Goal: Book appointment/travel/reservation: Book appointment/travel/reservation

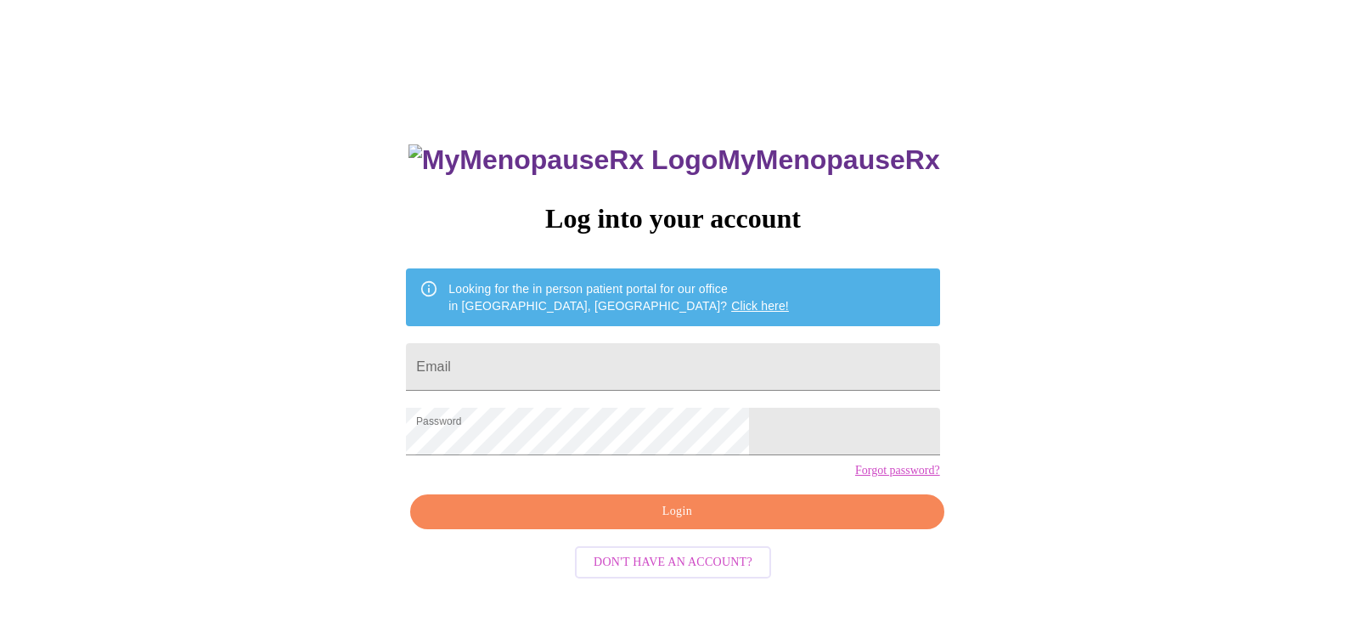
scroll to position [17, 0]
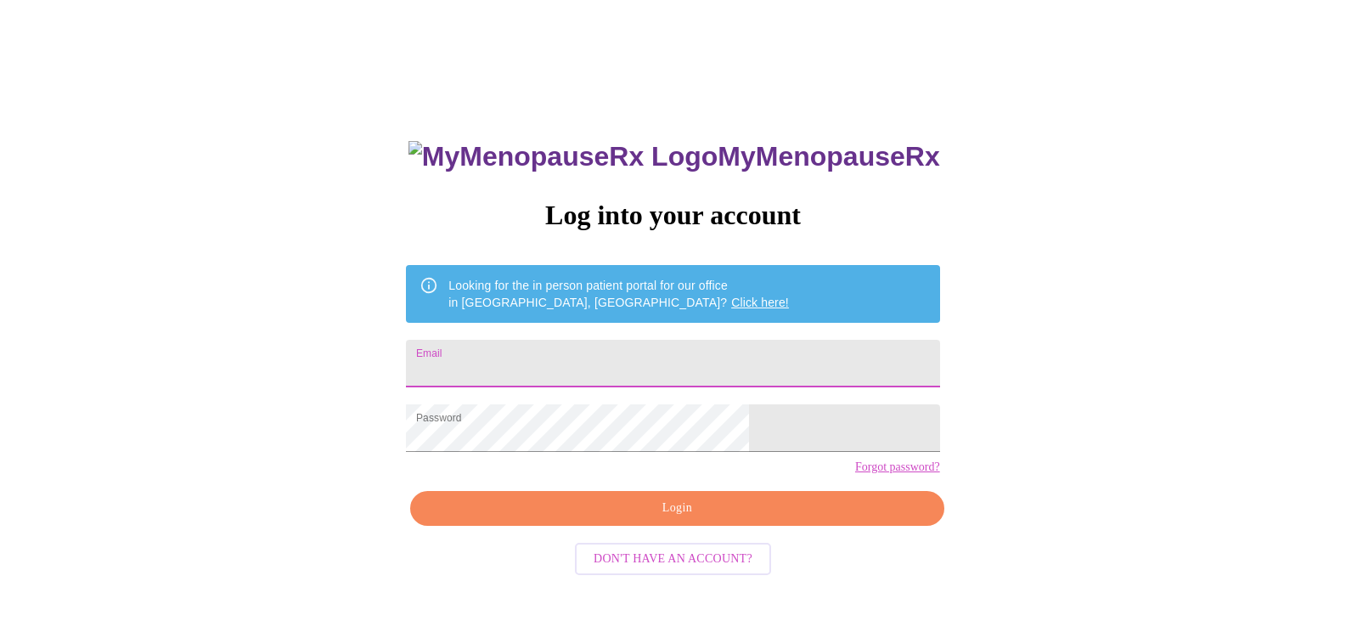
click at [555, 346] on input "Email" at bounding box center [672, 364] width 533 height 48
type input "theresawill2003@yahoo.com"
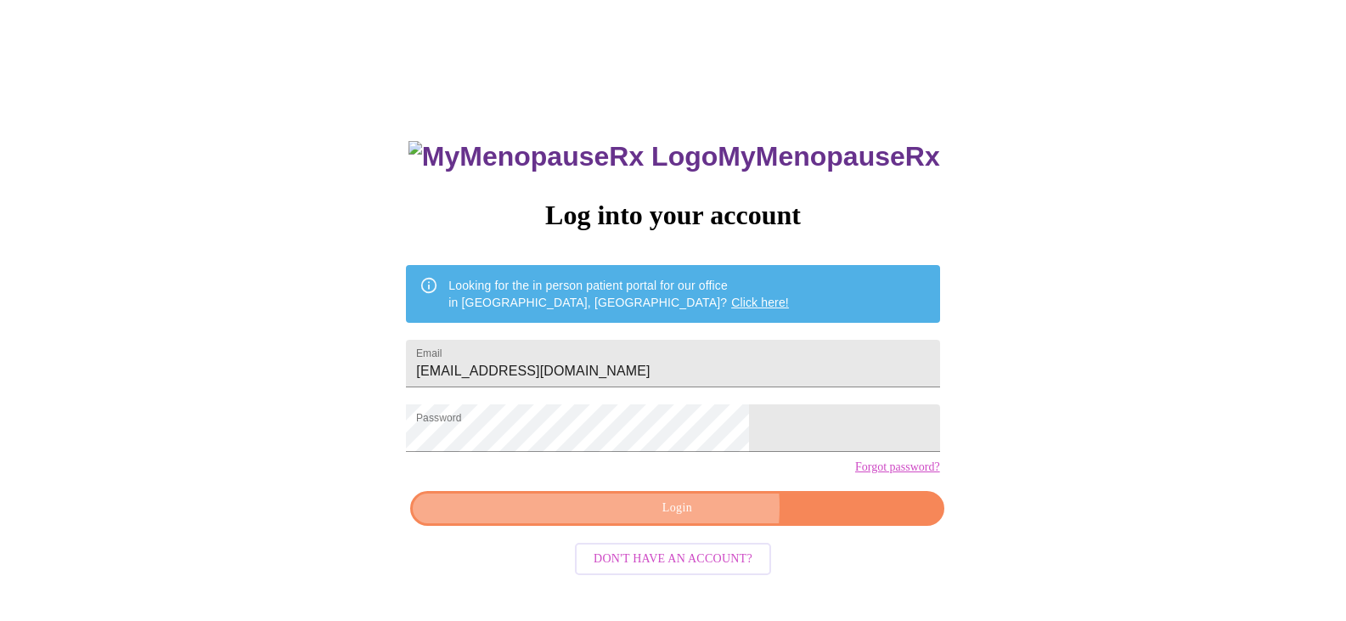
click at [691, 519] on span "Login" at bounding box center [677, 508] width 494 height 21
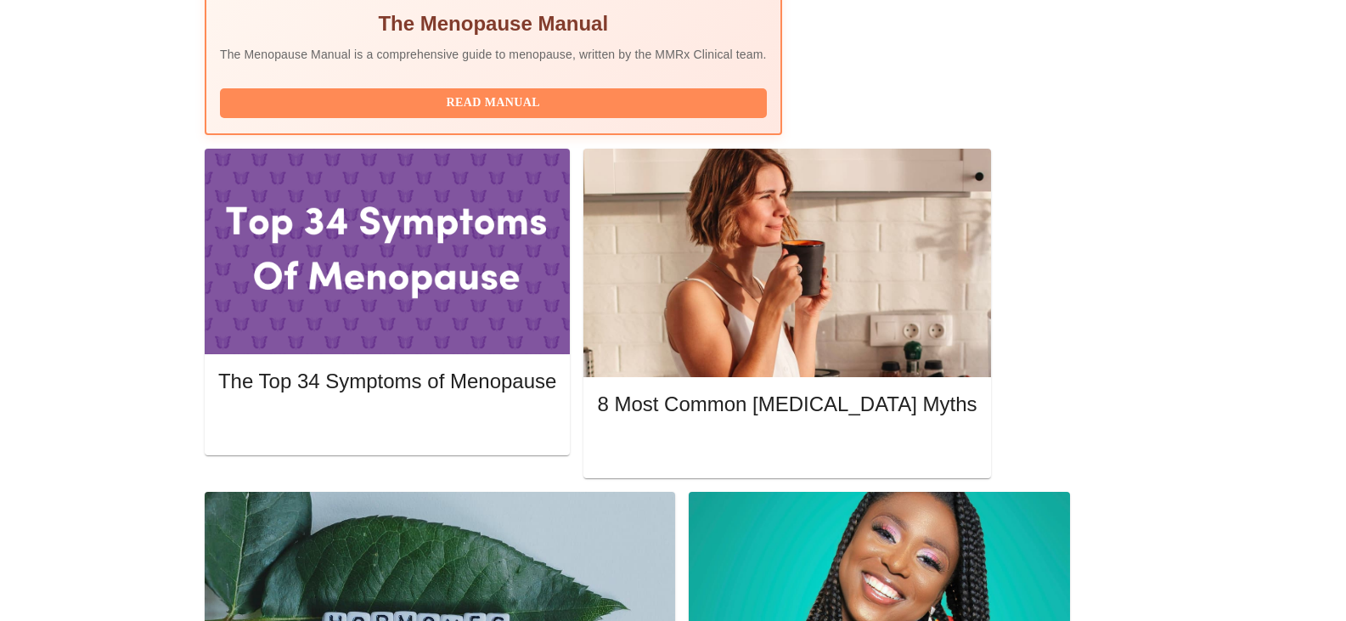
scroll to position [680, 0]
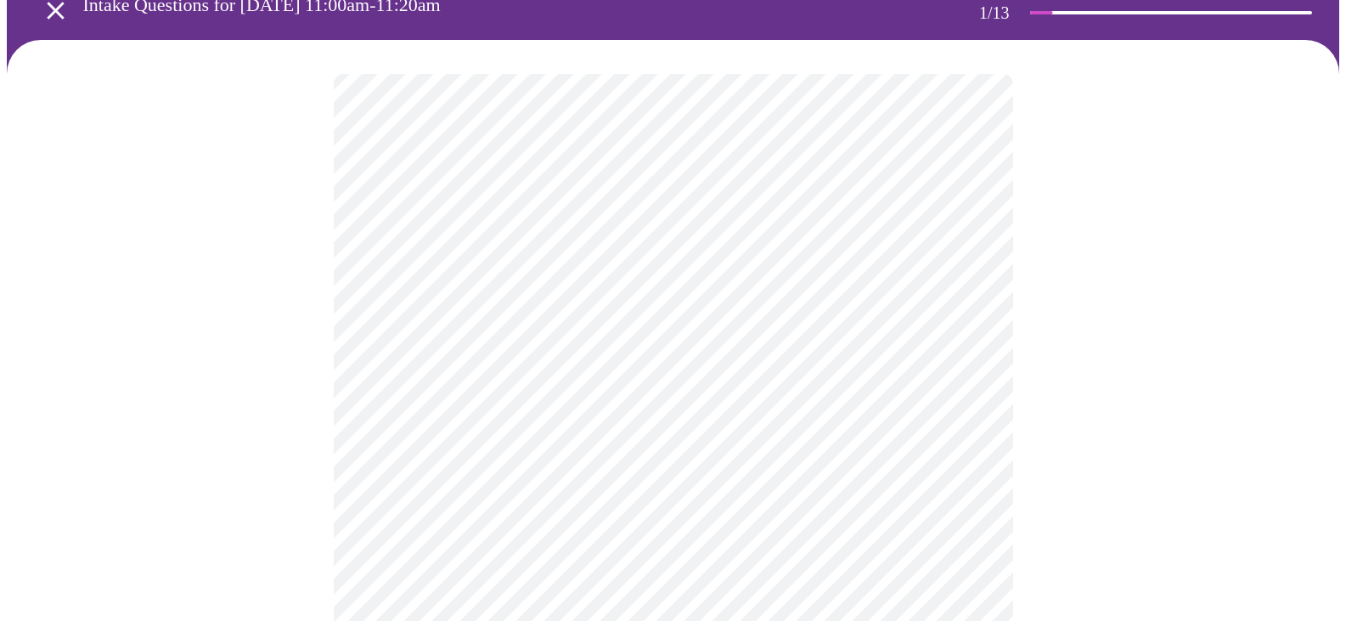
scroll to position [170, 0]
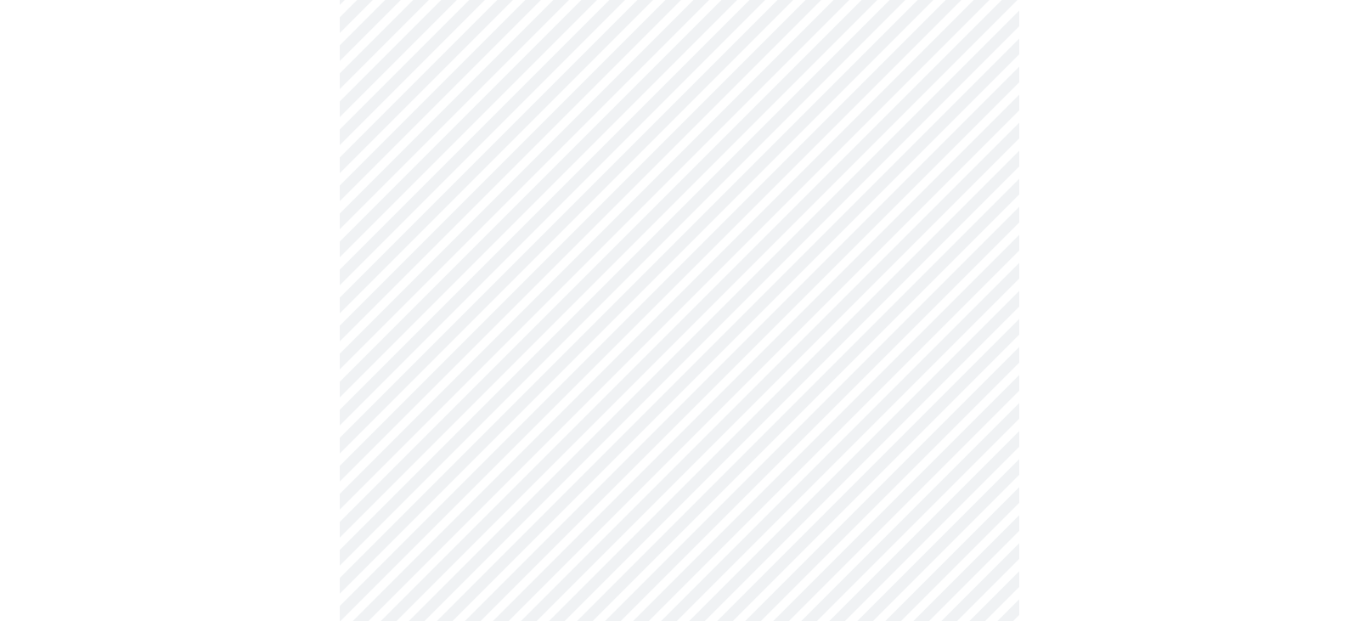
click at [970, 203] on body "MyMenopauseRx Appointments Messaging Labs Uploads Medications Community Refer a…" at bounding box center [679, 618] width 1345 height 1562
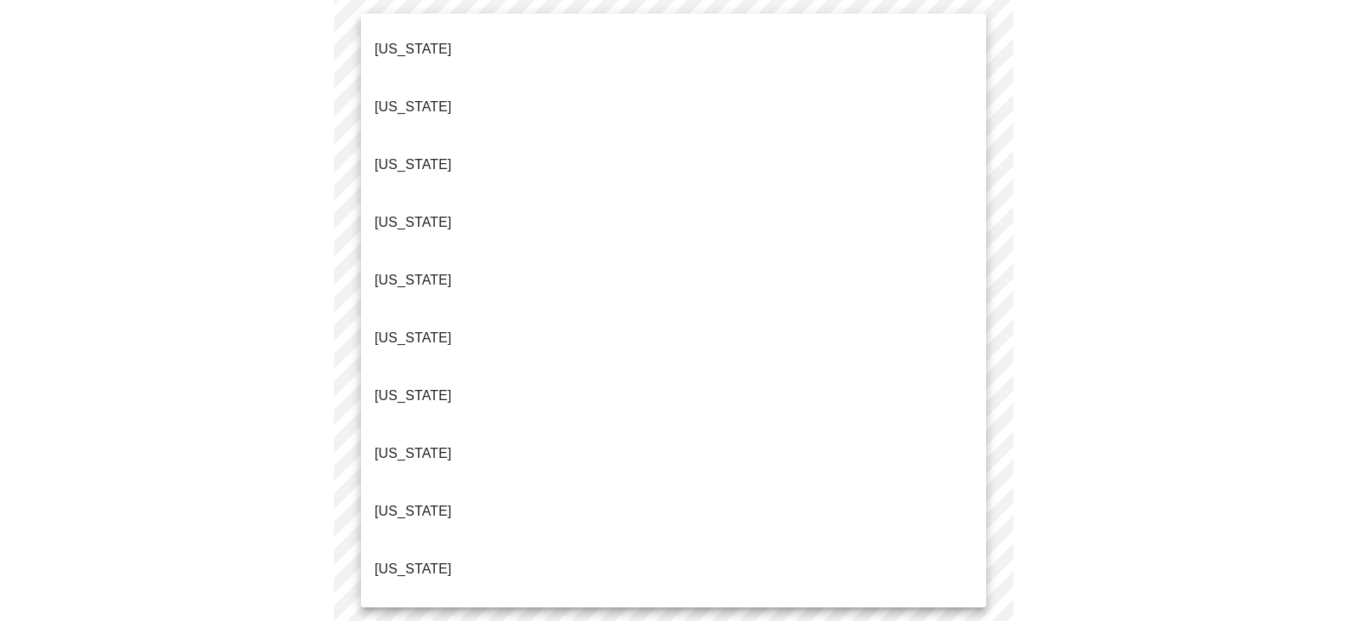
click at [481, 482] on li "Florida" at bounding box center [673, 511] width 625 height 58
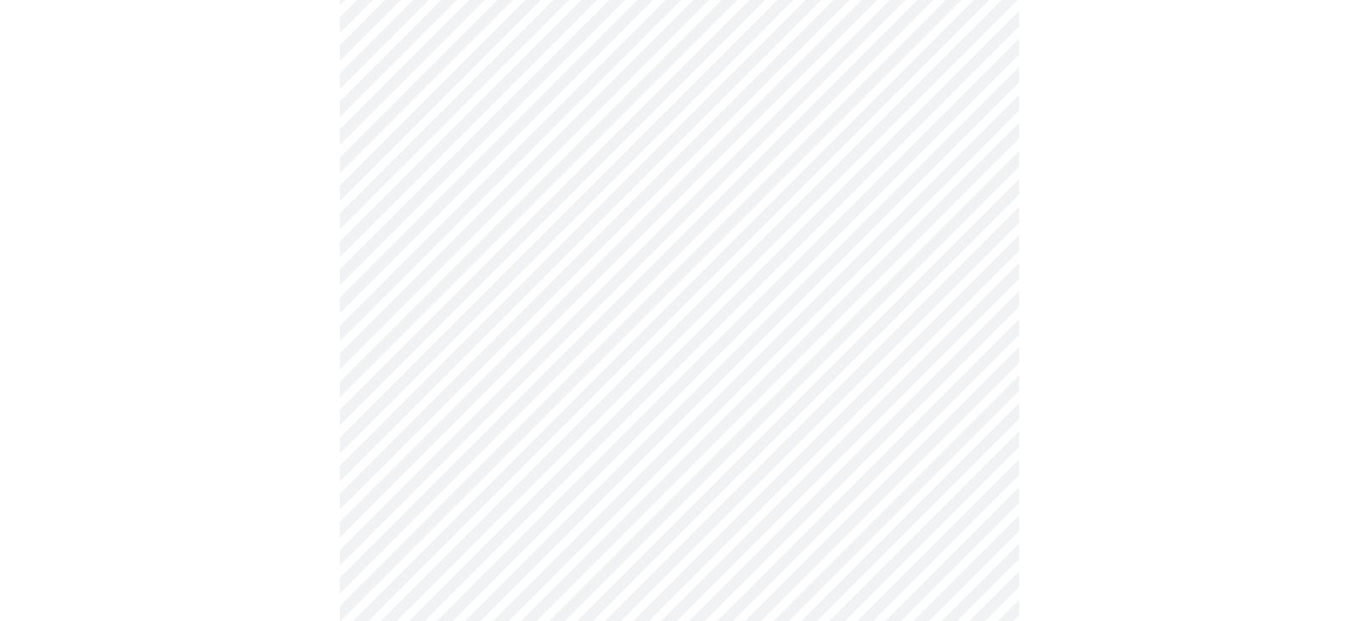
click at [972, 330] on body "MyMenopauseRx Appointments Messaging Labs Uploads Medications Community Refer a…" at bounding box center [679, 613] width 1345 height 1552
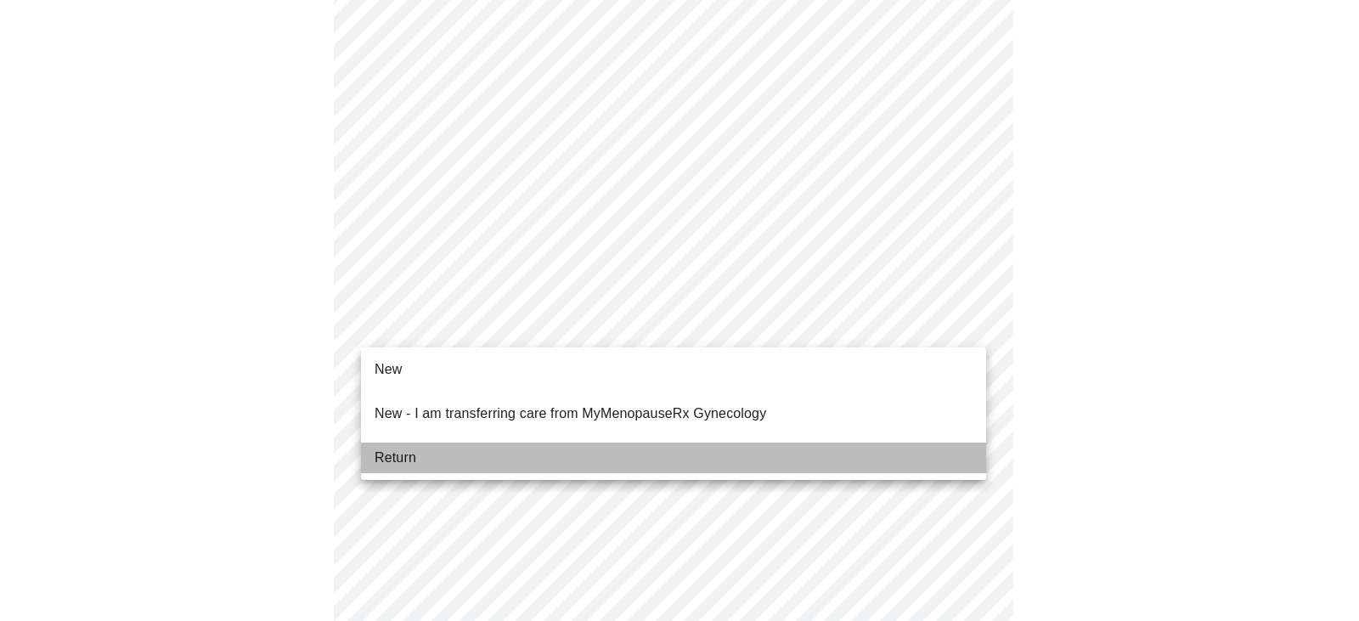
click at [507, 450] on li "Return" at bounding box center [673, 458] width 625 height 31
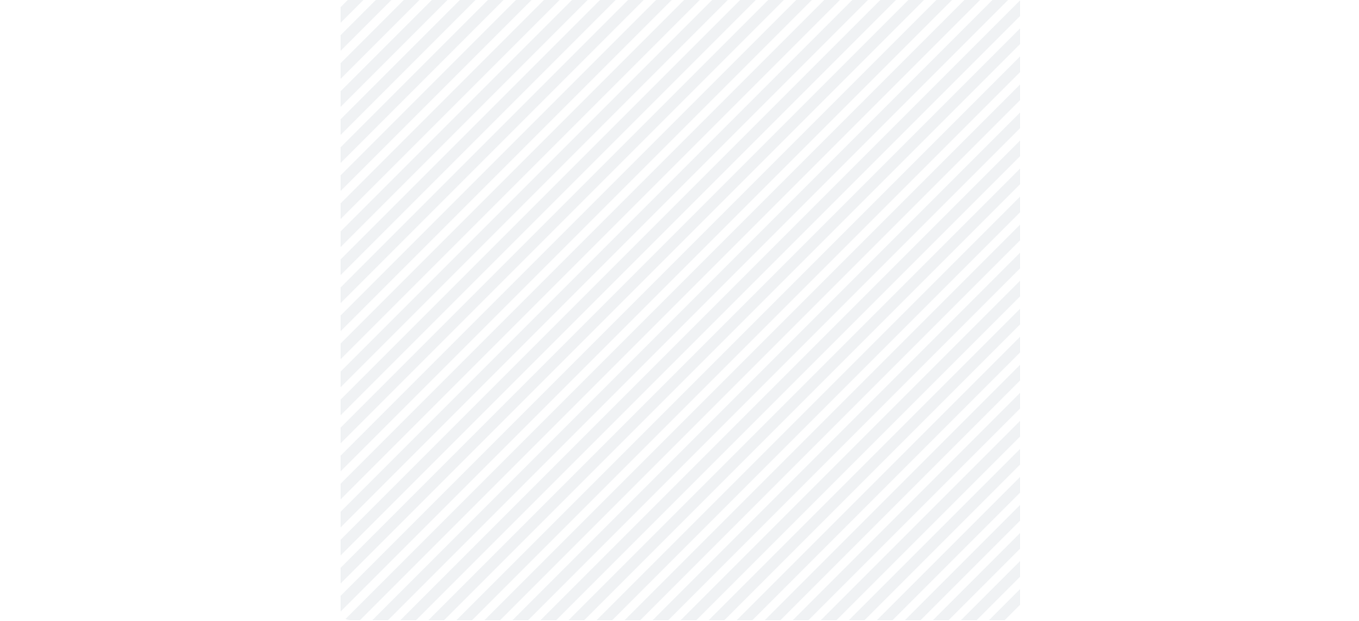
scroll to position [907, 0]
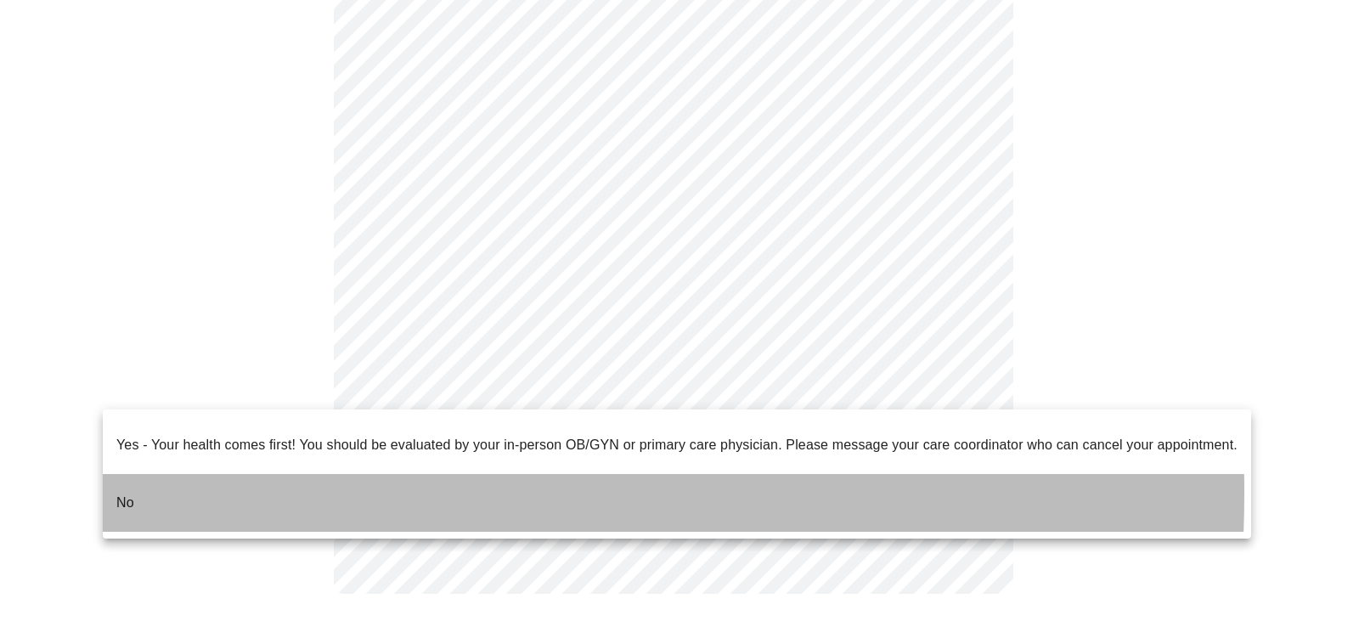
click at [130, 493] on p "No" at bounding box center [125, 503] width 18 height 20
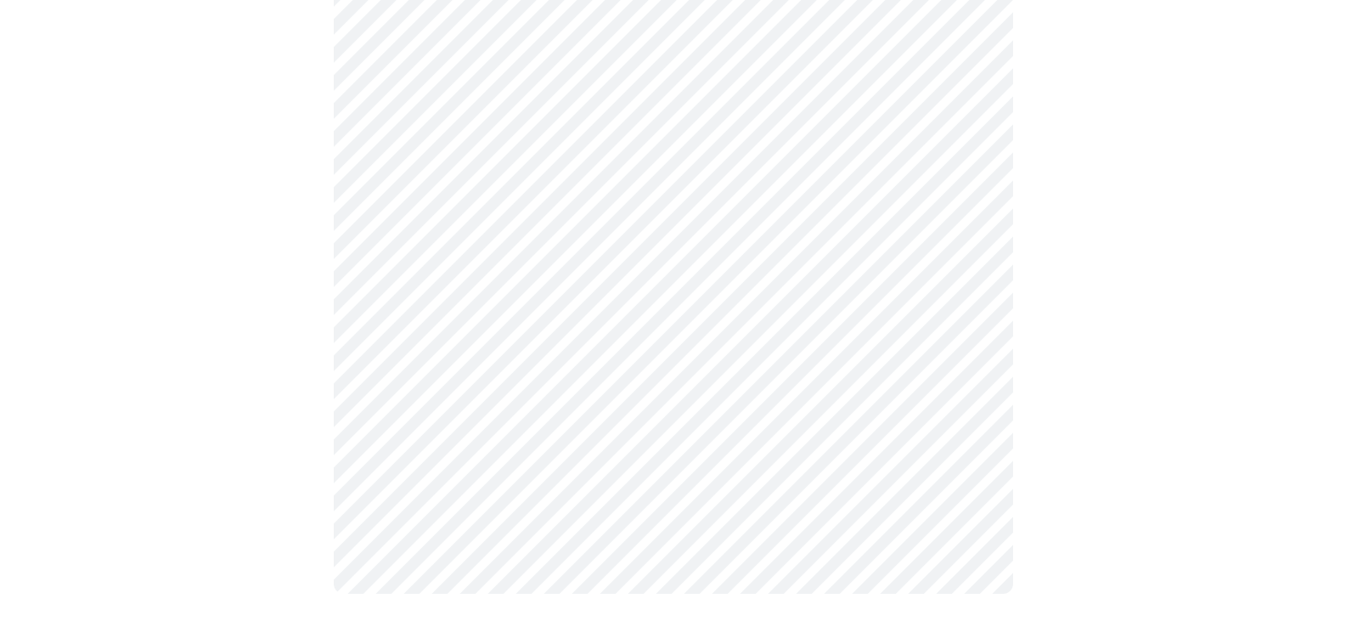
scroll to position [0, 0]
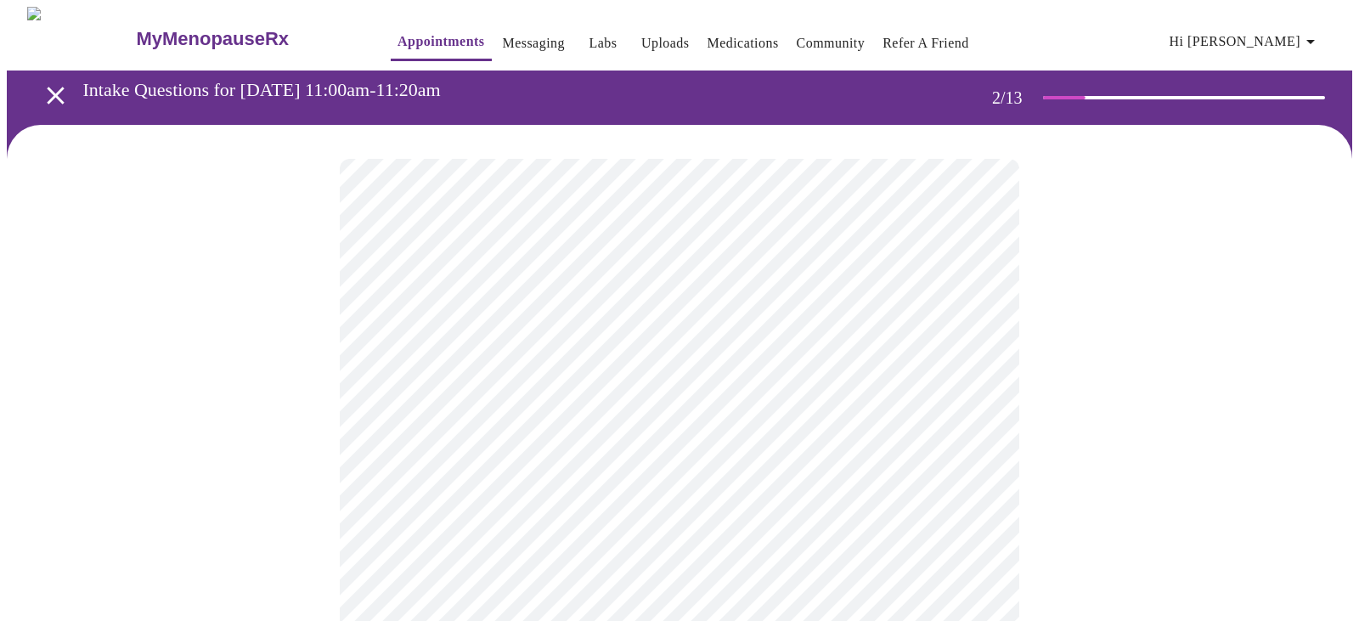
click at [963, 346] on body "MyMenopauseRx Appointments Messaging Labs Uploads Medications Community Refer a…" at bounding box center [679, 517] width 1345 height 1021
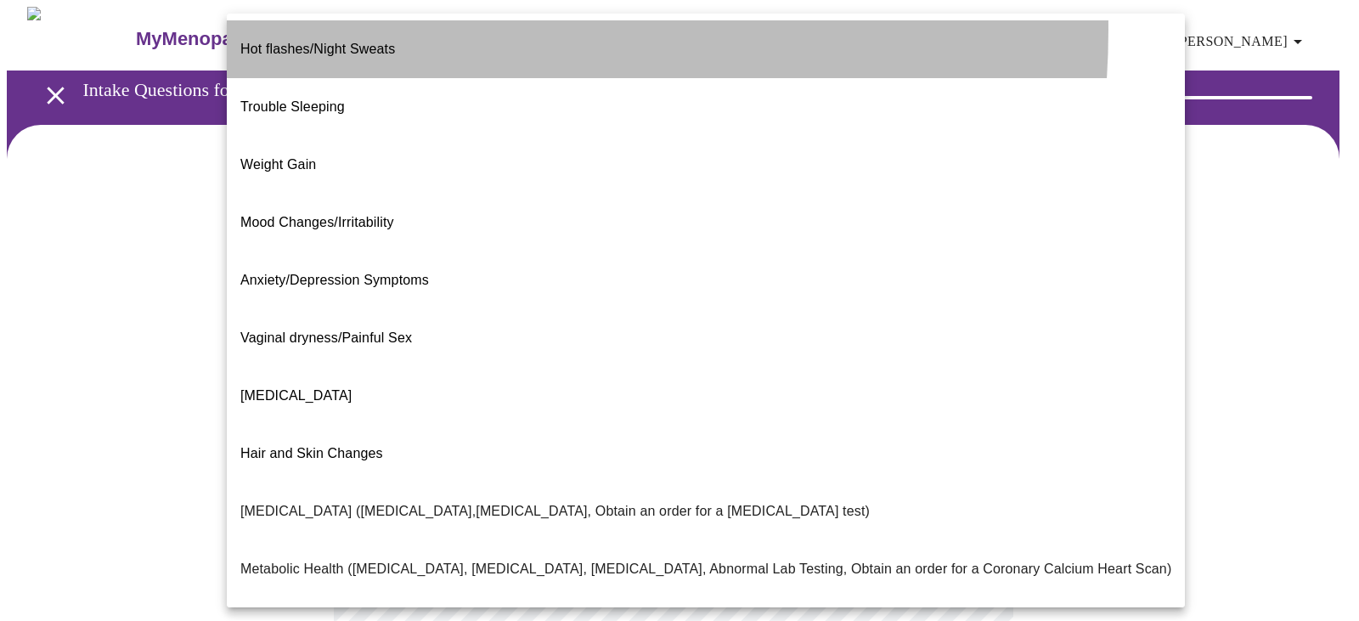
click at [351, 42] on span "Hot flashes/Night Sweats" at bounding box center [317, 49] width 155 height 14
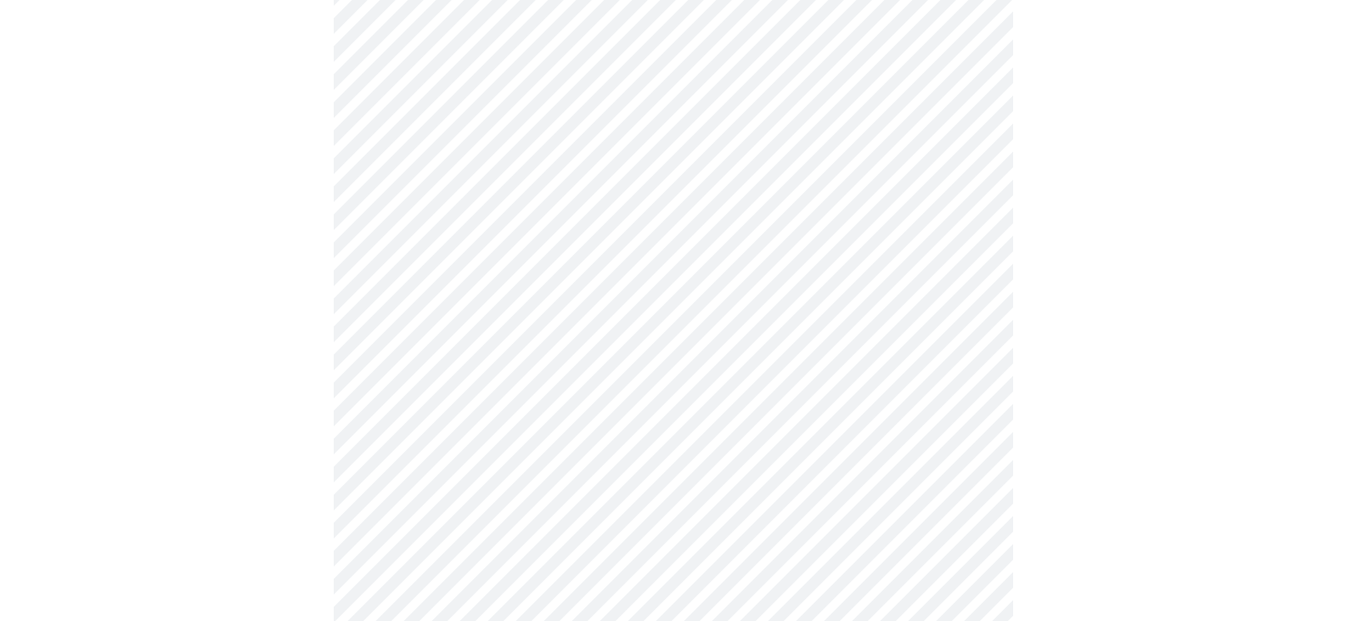
scroll to position [255, 0]
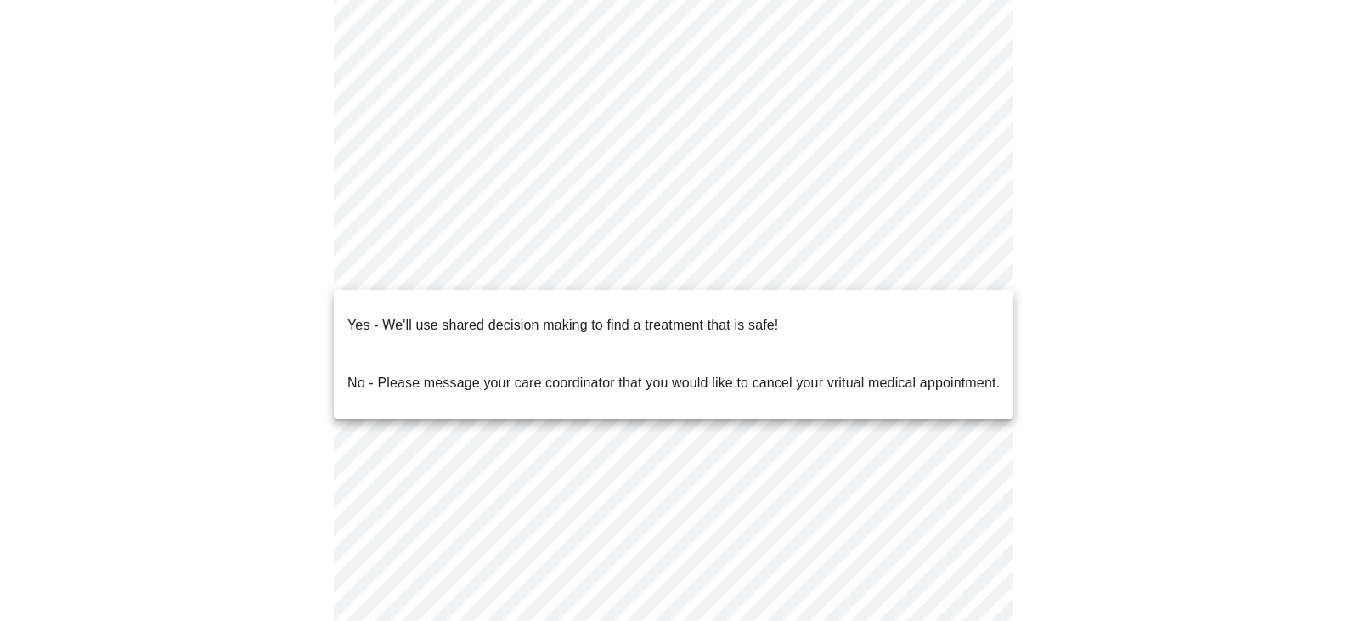
click at [969, 266] on body "MyMenopauseRx Appointments Messaging Labs Uploads Medications Community Refer a…" at bounding box center [679, 257] width 1345 height 1011
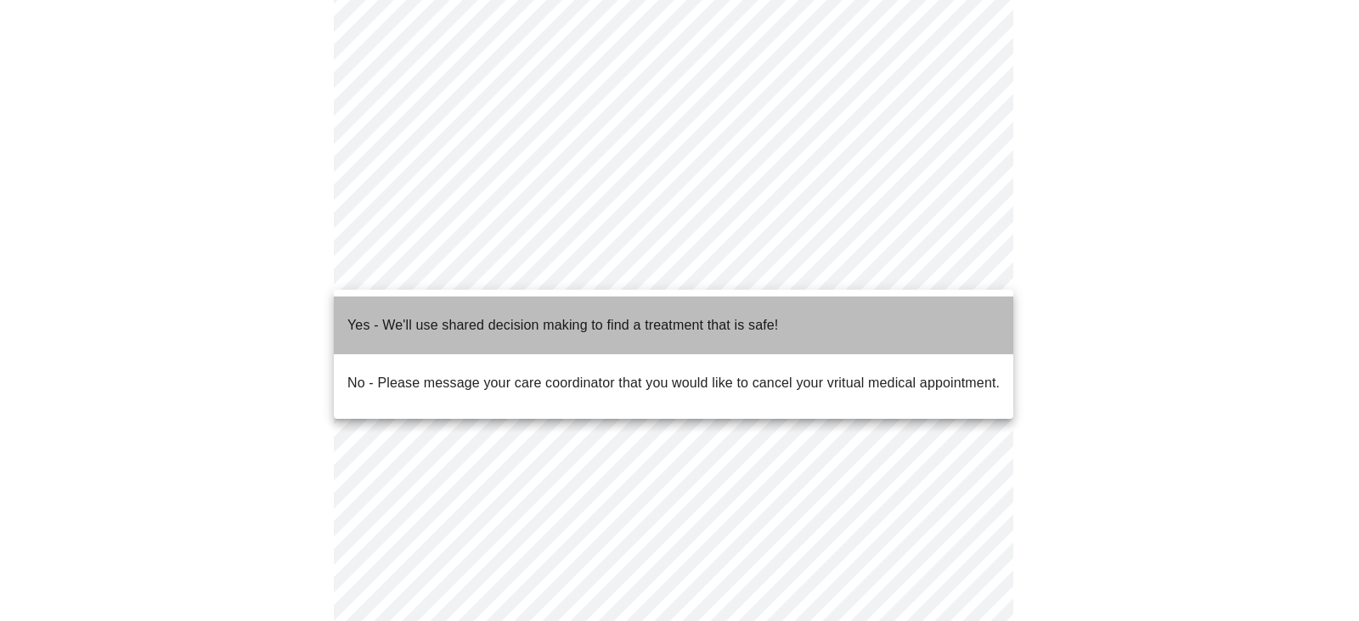
click at [534, 318] on p "Yes - We'll use shared decision making to find a treatment that is safe!" at bounding box center [562, 325] width 431 height 20
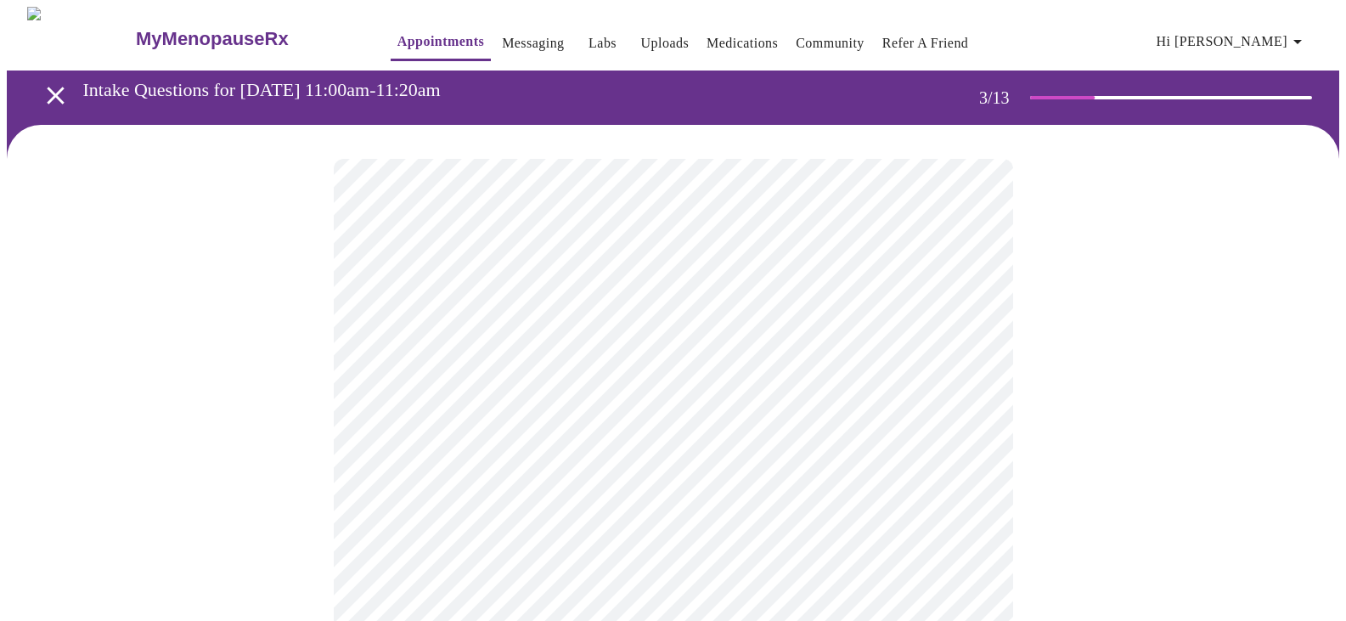
scroll to position [85, 0]
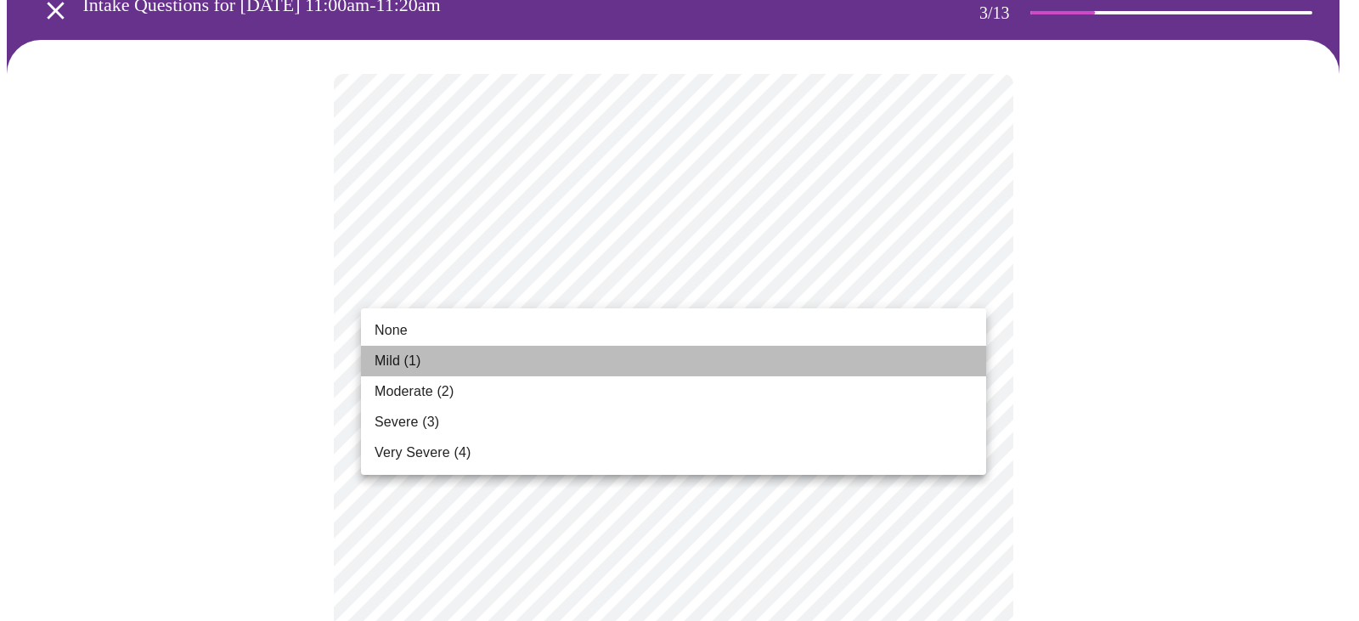
click at [409, 359] on span "Mild (1)" at bounding box center [398, 361] width 47 height 20
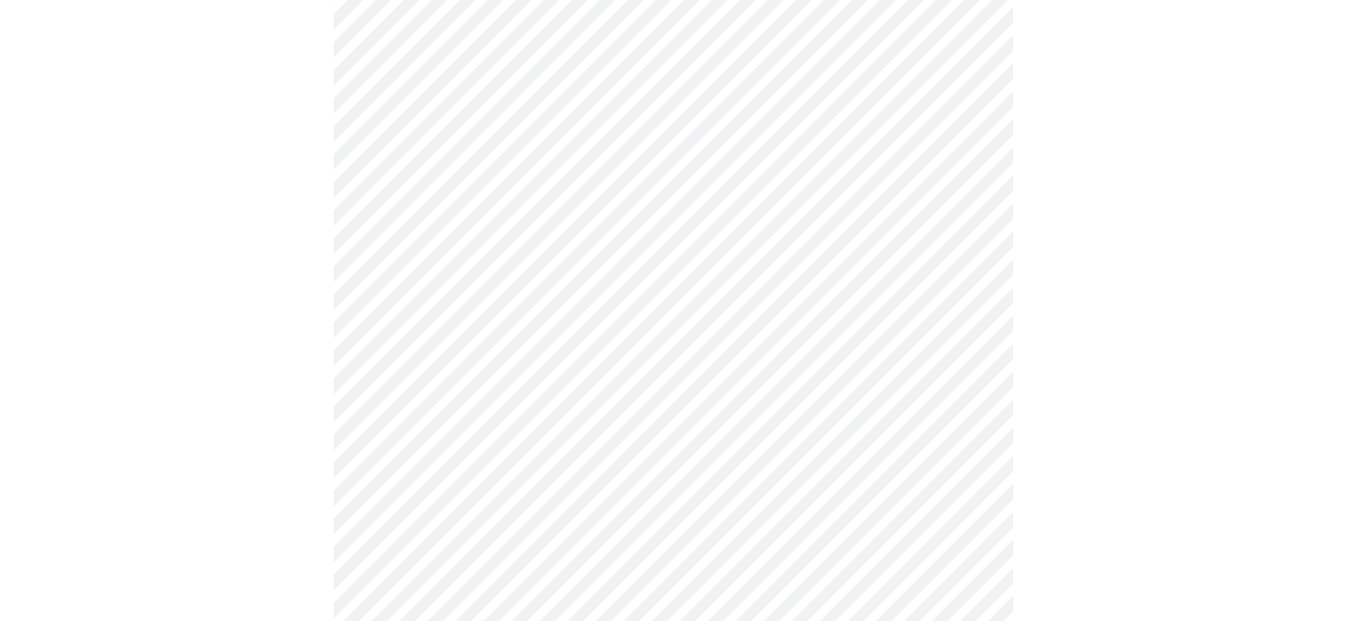
scroll to position [255, 0]
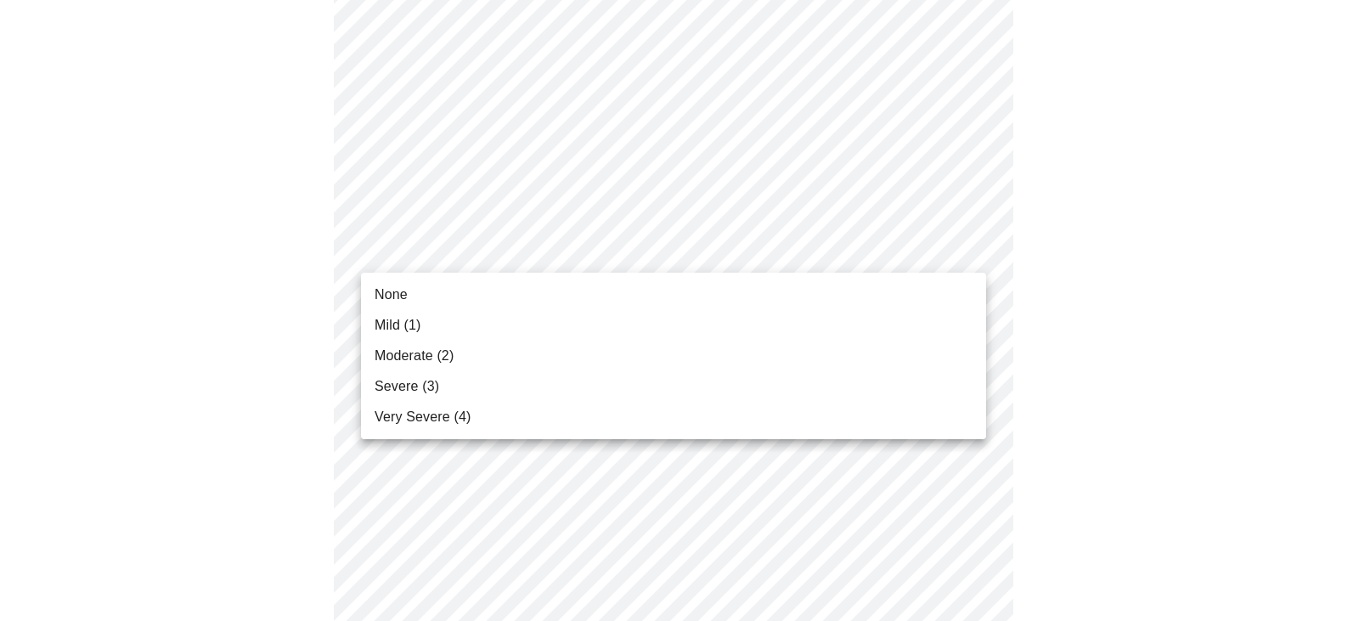
click at [409, 357] on span "Moderate (2)" at bounding box center [414, 356] width 79 height 20
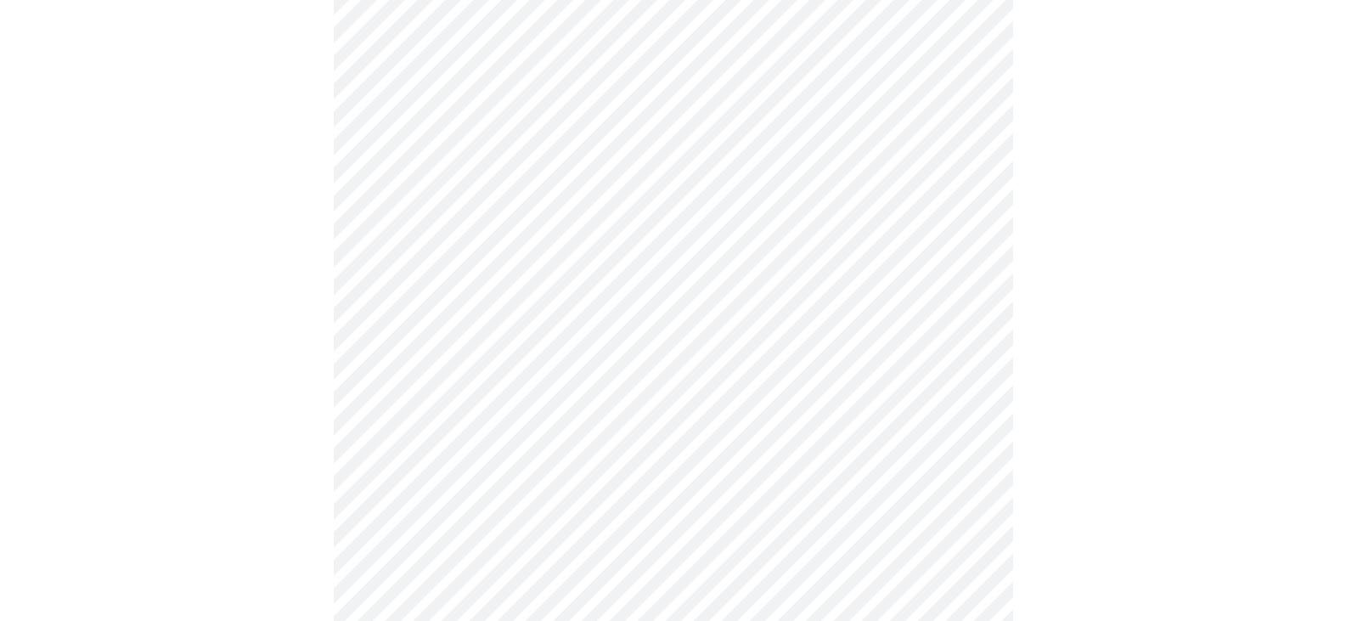
scroll to position [340, 0]
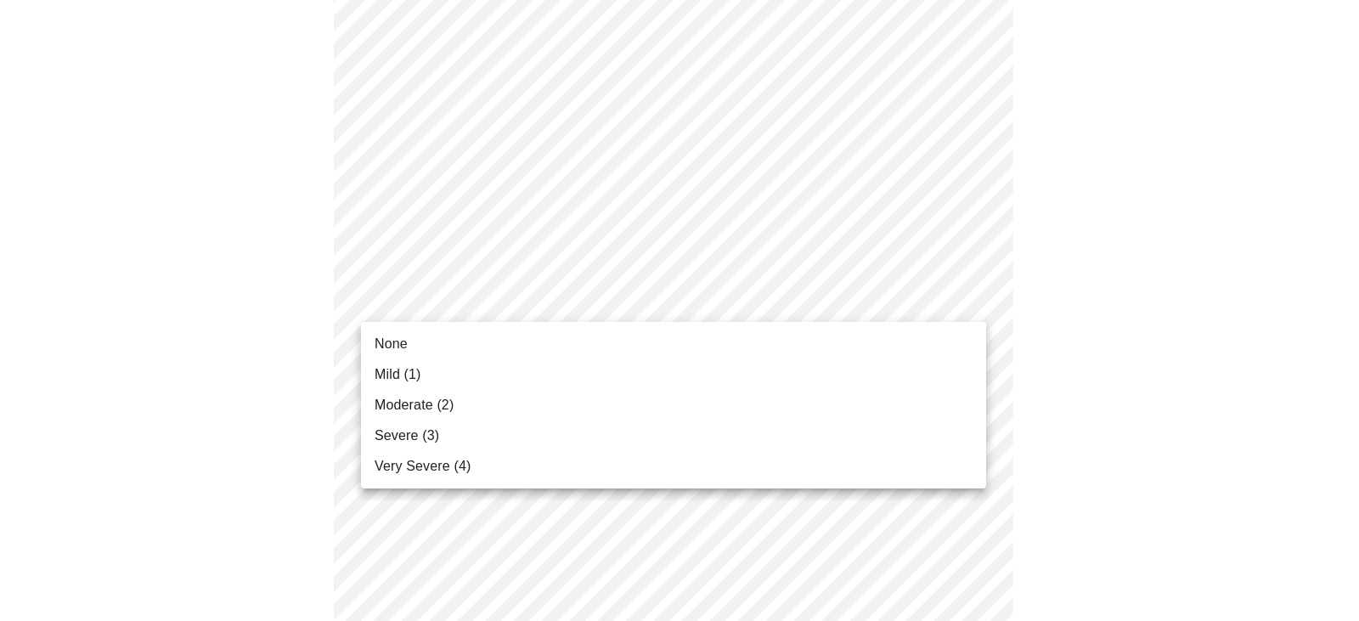
click at [435, 399] on span "Moderate (2)" at bounding box center [414, 405] width 79 height 20
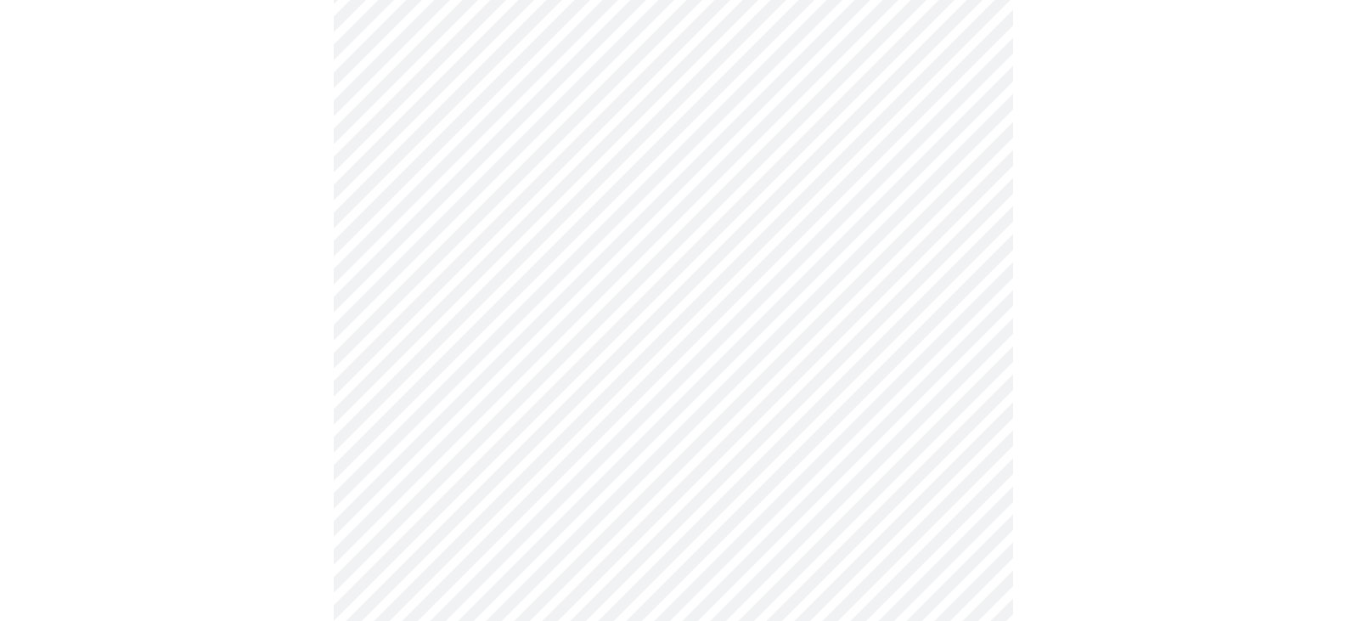
scroll to position [510, 0]
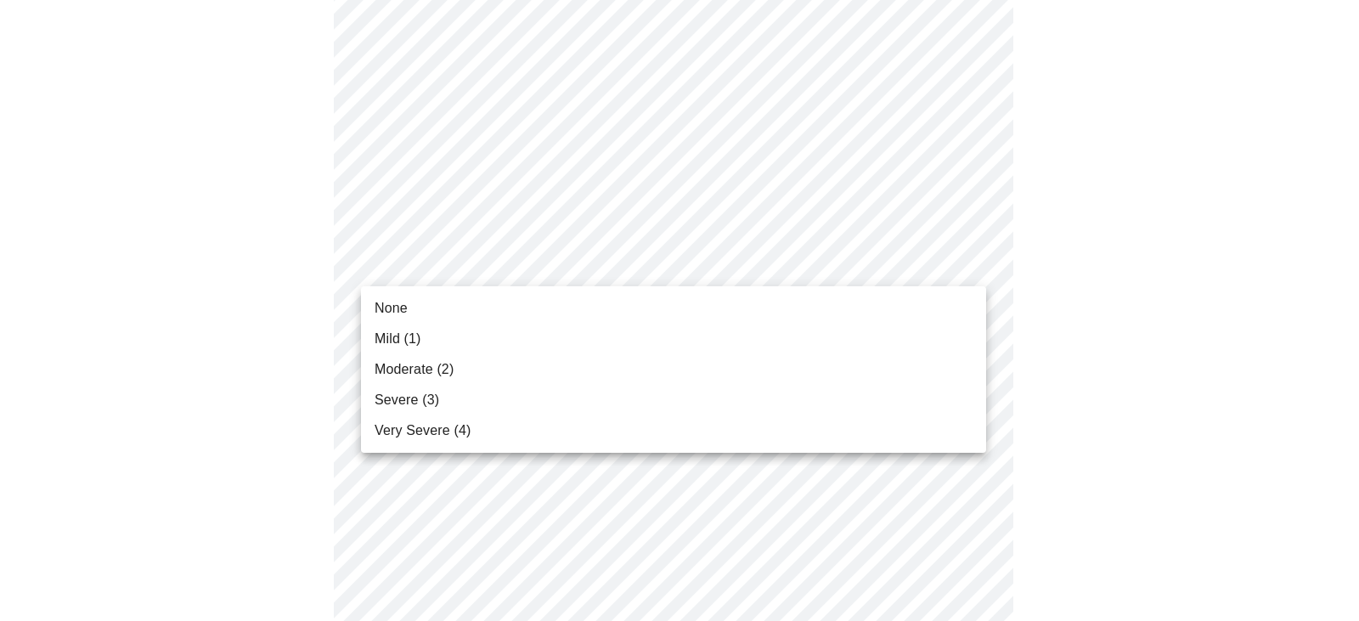
click at [561, 274] on body "MyMenopauseRx Appointments Messaging Labs Uploads Medications Community Refer a…" at bounding box center [679, 591] width 1345 height 2188
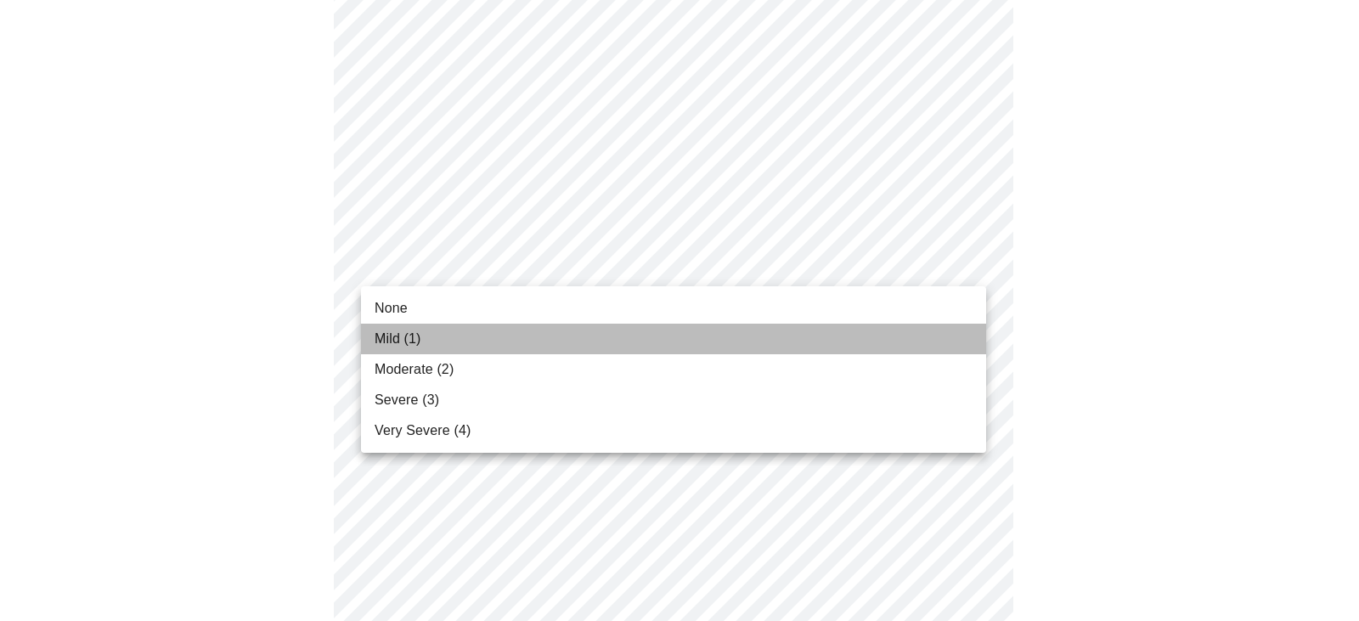
click at [409, 336] on span "Mild (1)" at bounding box center [398, 339] width 47 height 20
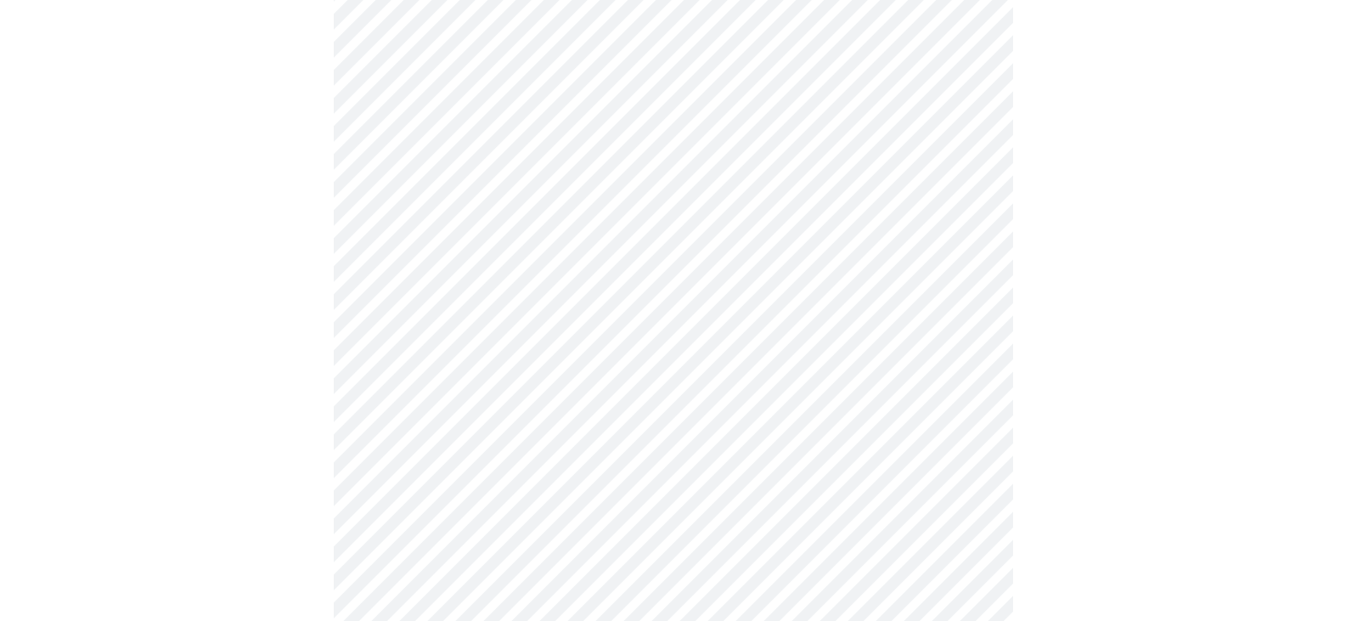
scroll to position [680, 0]
click at [435, 208] on body "MyMenopauseRx Appointments Messaging Labs Uploads Medications Community Refer a…" at bounding box center [679, 409] width 1345 height 2164
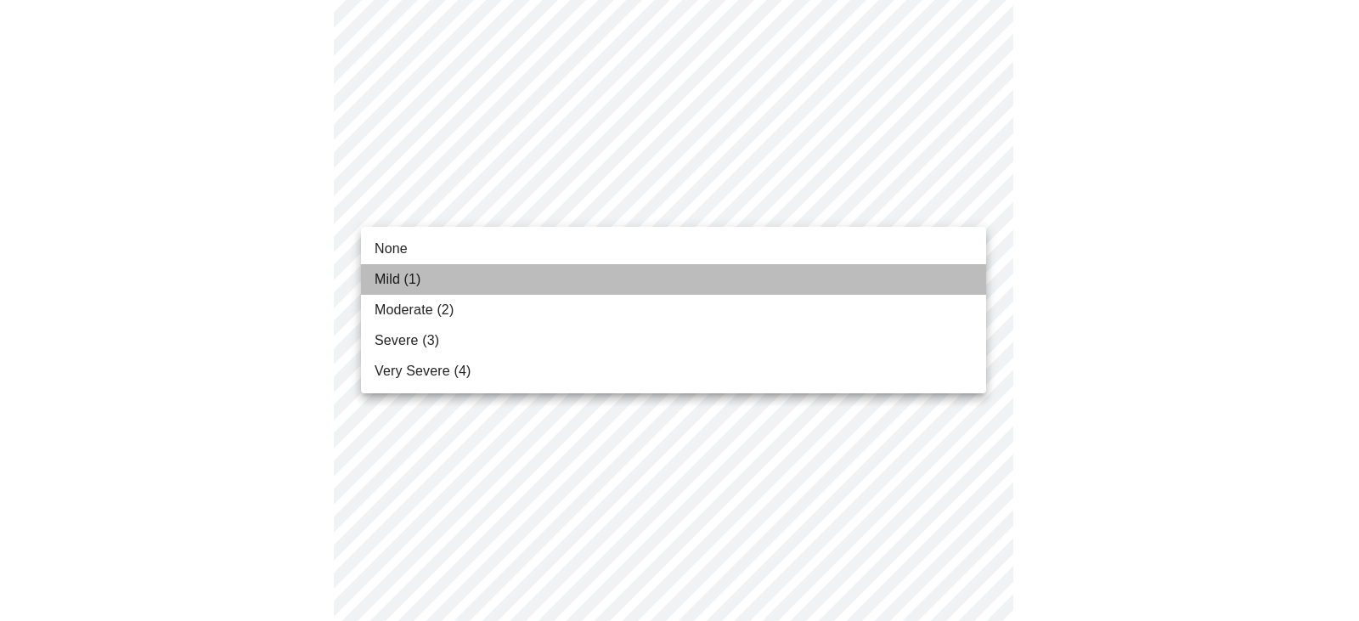
click at [398, 284] on span "Mild (1)" at bounding box center [398, 279] width 47 height 20
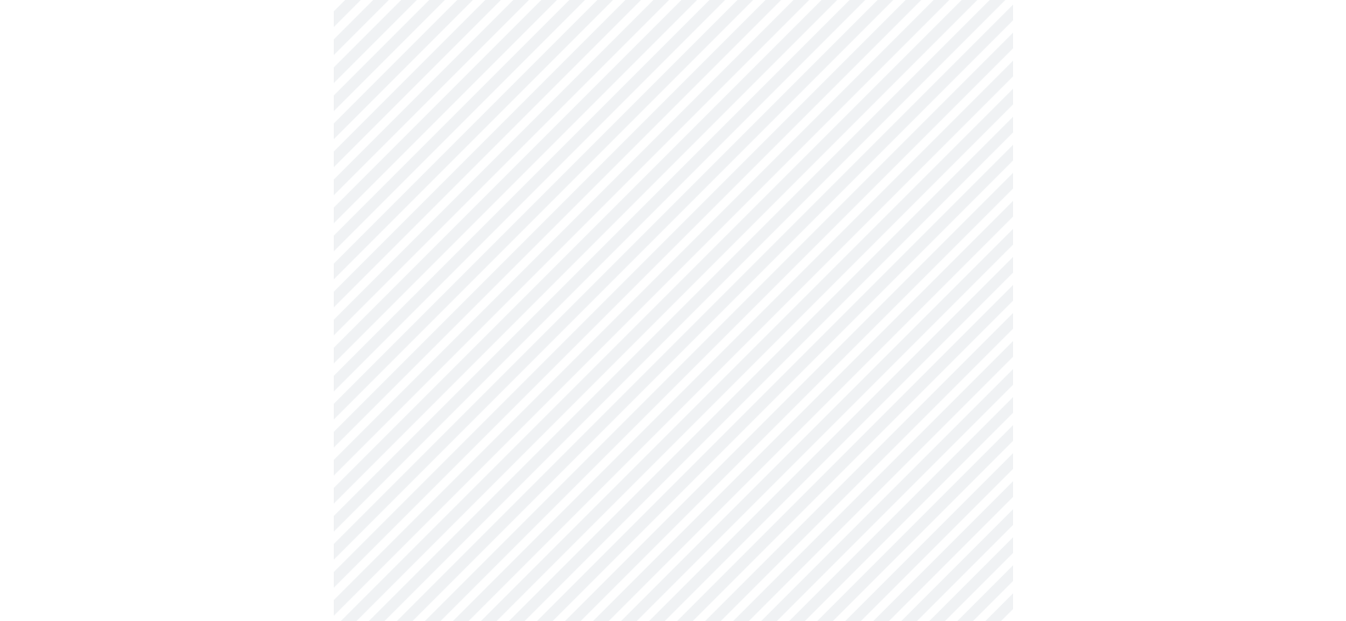
scroll to position [849, 0]
click at [503, 144] on body "MyMenopauseRx Appointments Messaging Labs Uploads Medications Community Refer a…" at bounding box center [679, 227] width 1345 height 2141
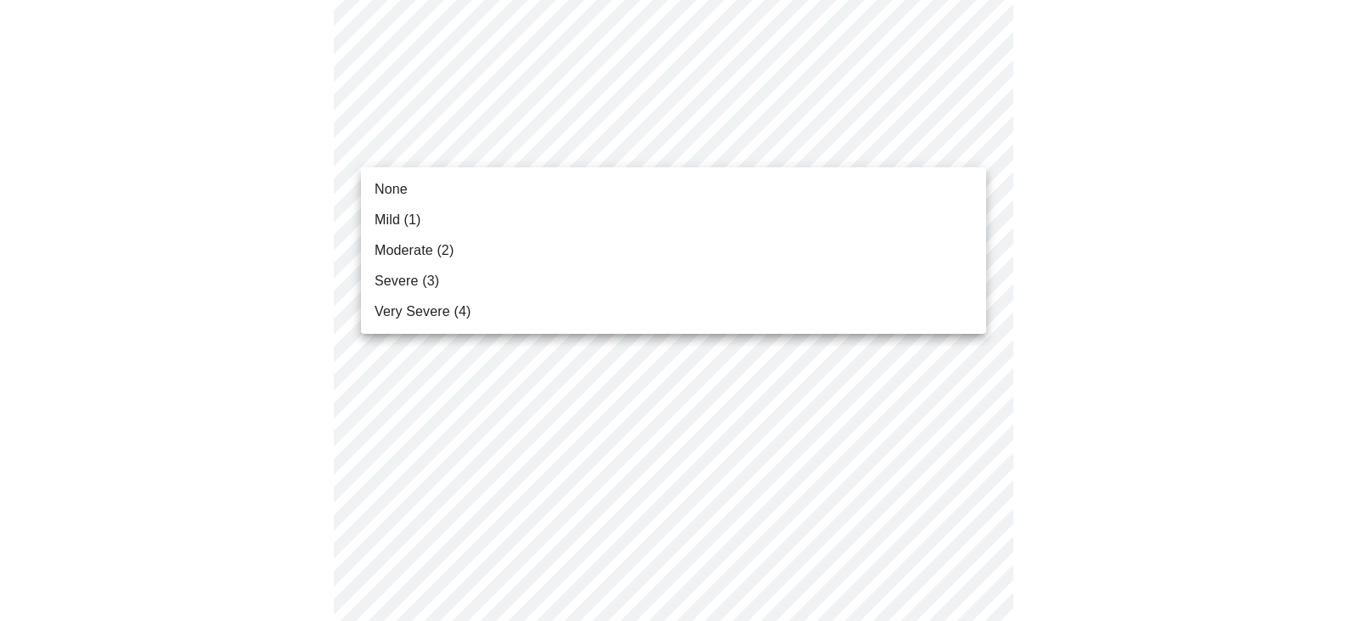
click at [404, 219] on span "Mild (1)" at bounding box center [398, 220] width 47 height 20
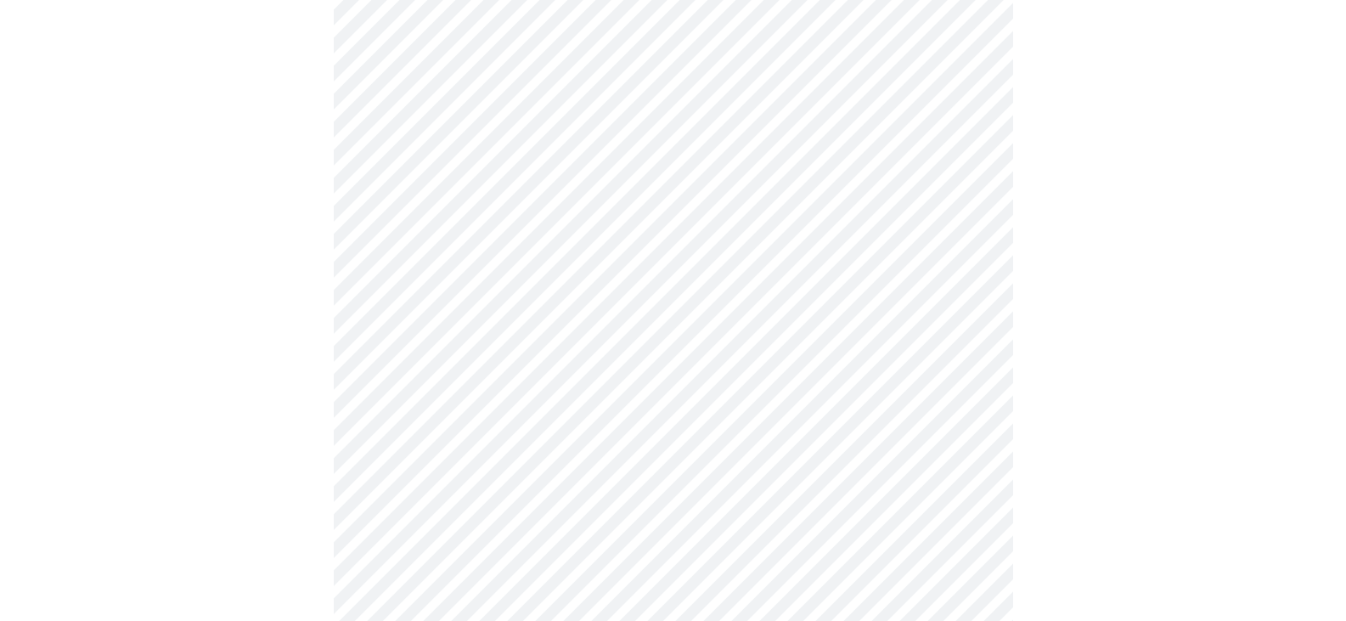
scroll to position [934, 0]
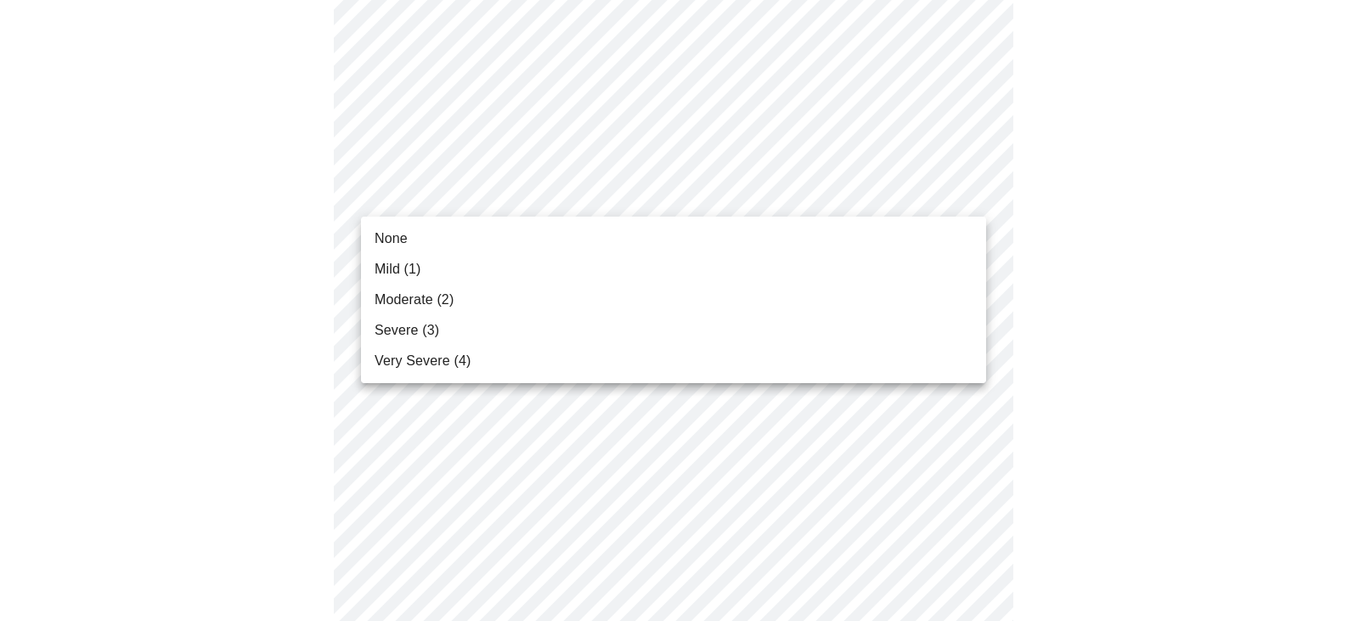
click at [466, 198] on body "MyMenopauseRx Appointments Messaging Labs Uploads Medications Community Refer a…" at bounding box center [679, 130] width 1345 height 2117
click at [403, 269] on span "Mild (1)" at bounding box center [398, 269] width 47 height 20
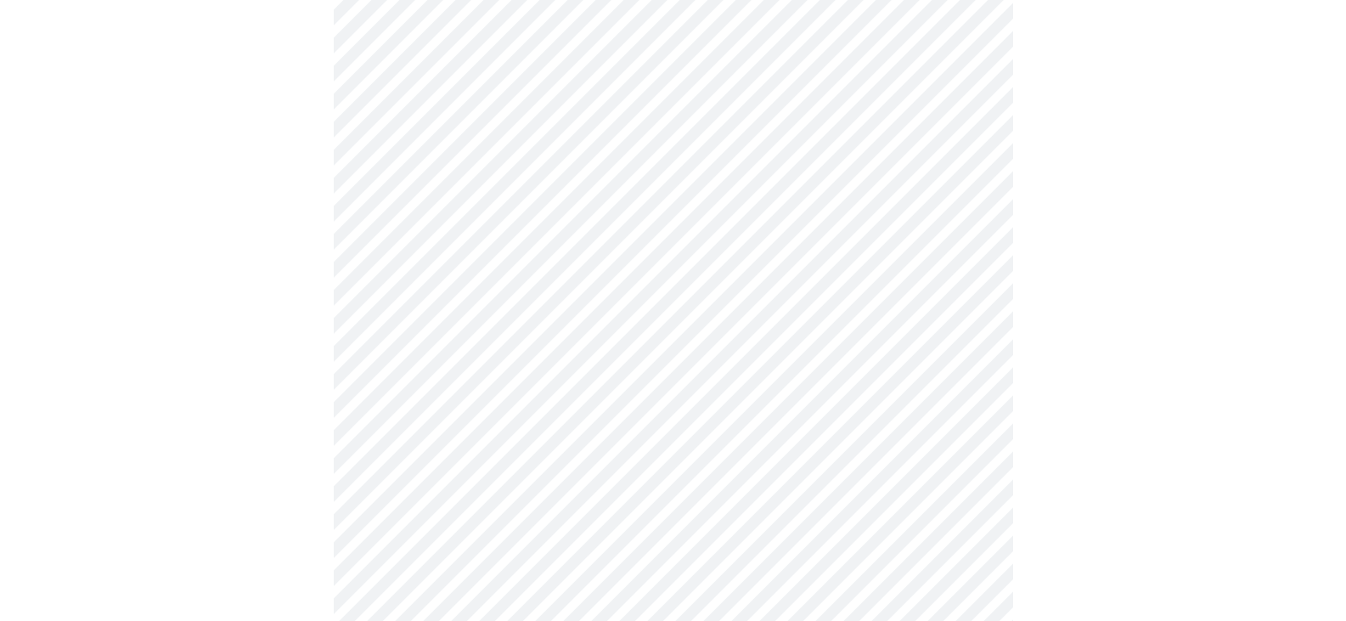
scroll to position [1019, 0]
click at [413, 246] on body "MyMenopauseRx Appointments Messaging Labs Uploads Medications Community Refer a…" at bounding box center [679, 33] width 1345 height 2093
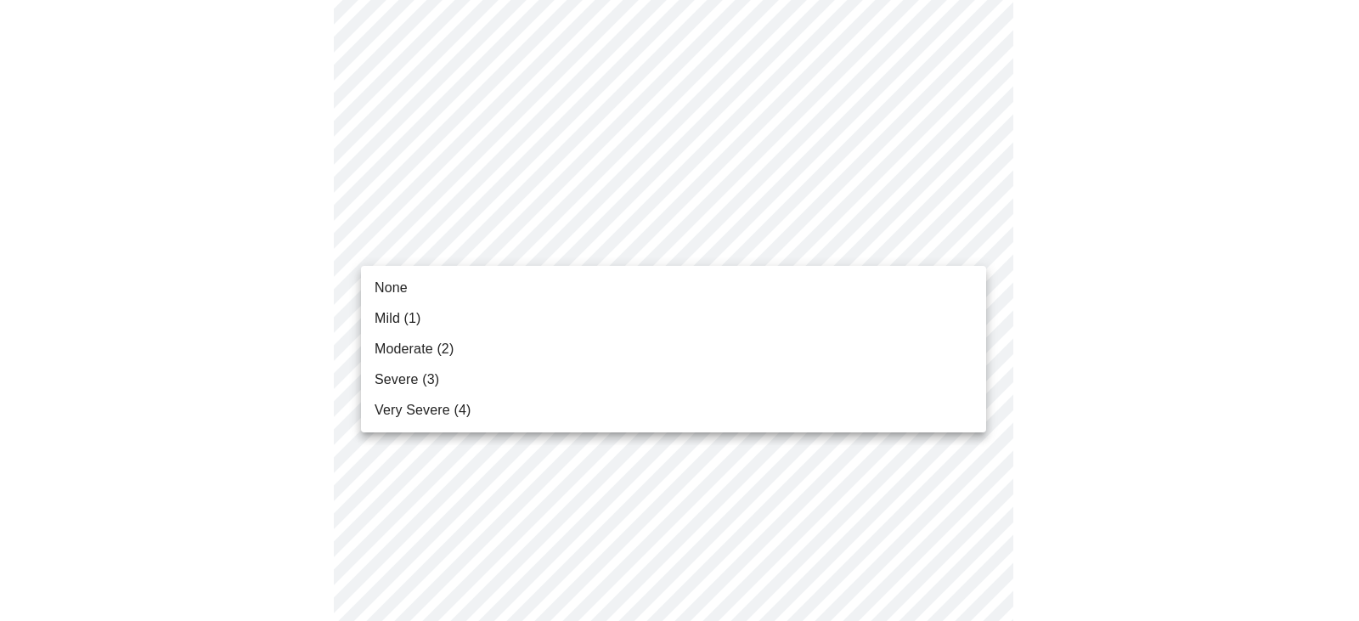
click at [424, 349] on span "Moderate (2)" at bounding box center [414, 349] width 79 height 20
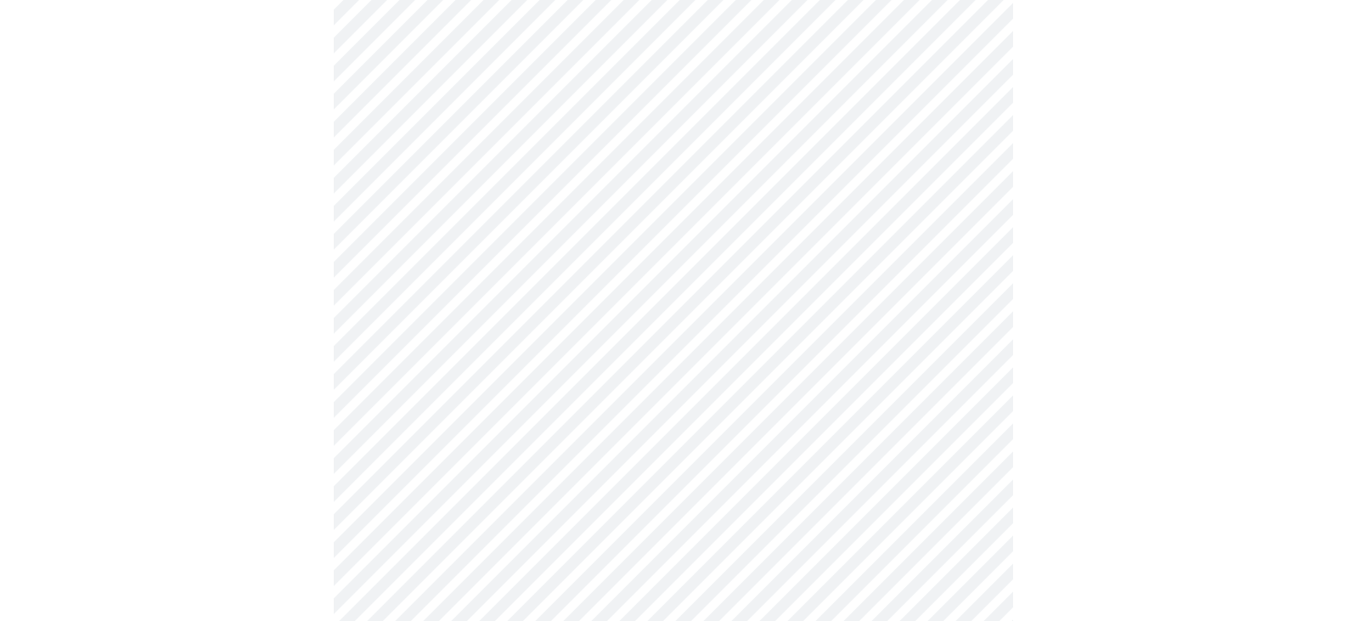
scroll to position [1189, 0]
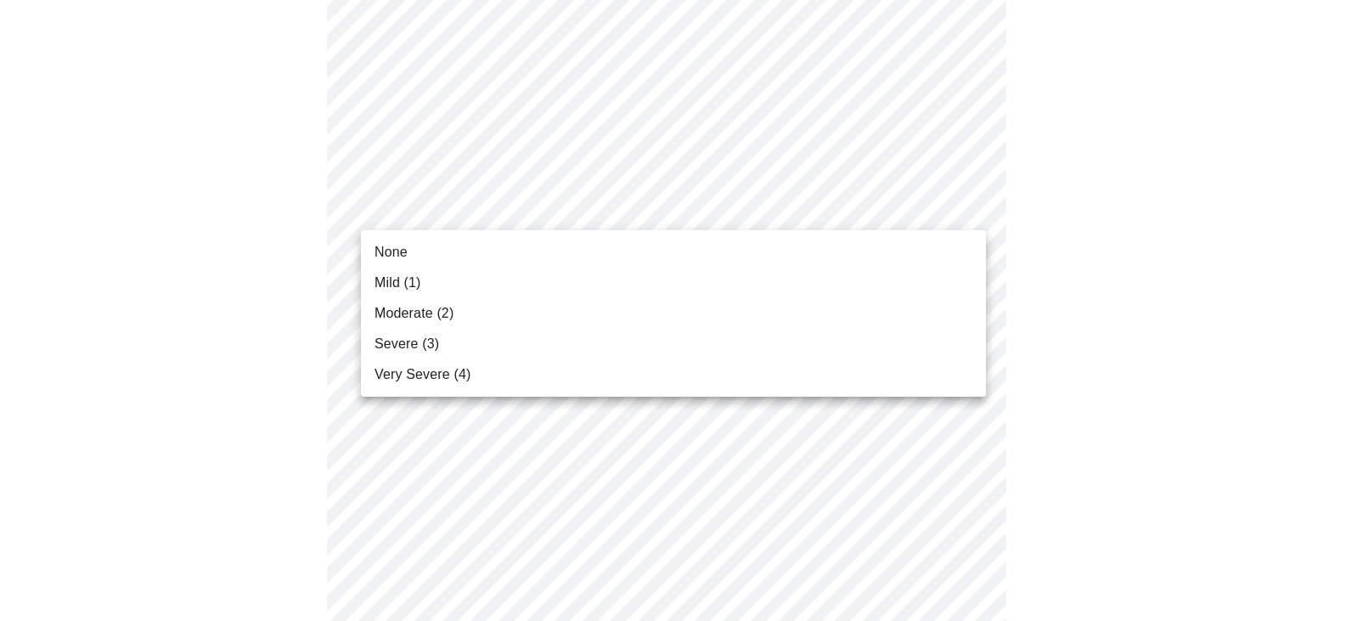
click at [399, 308] on span "Moderate (2)" at bounding box center [414, 313] width 79 height 20
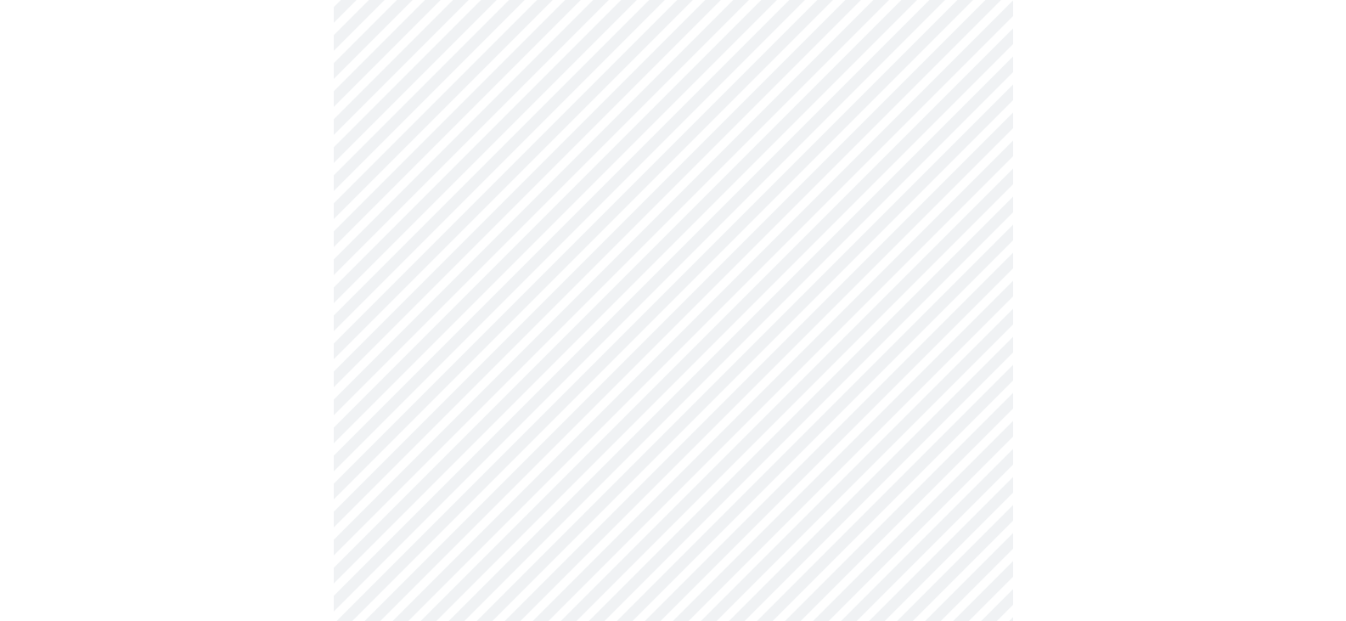
scroll to position [1274, 0]
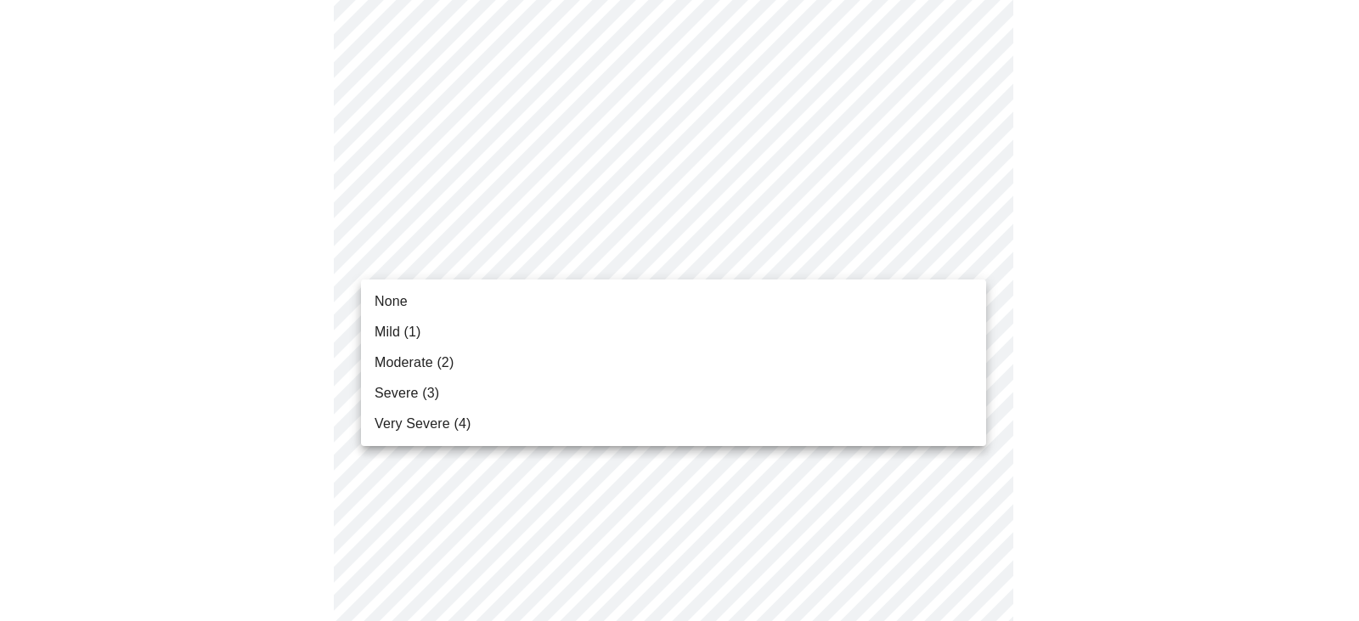
click at [408, 355] on span "Moderate (2)" at bounding box center [414, 363] width 79 height 20
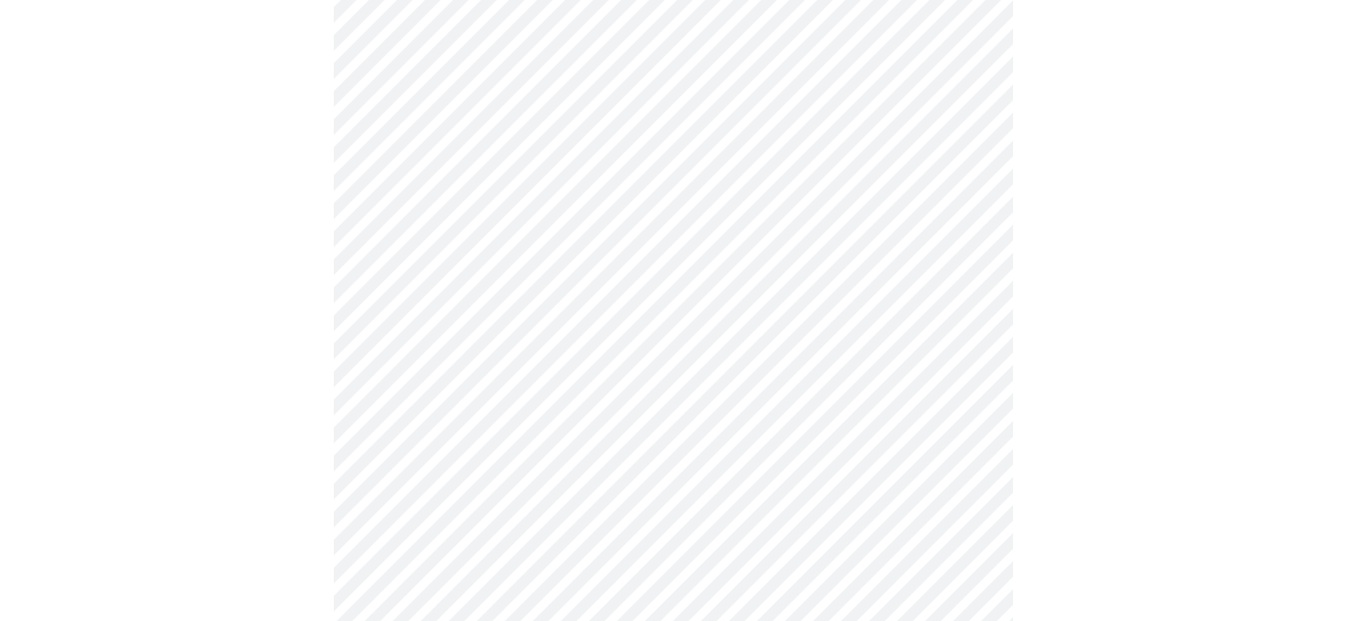
scroll to position [1359, 0]
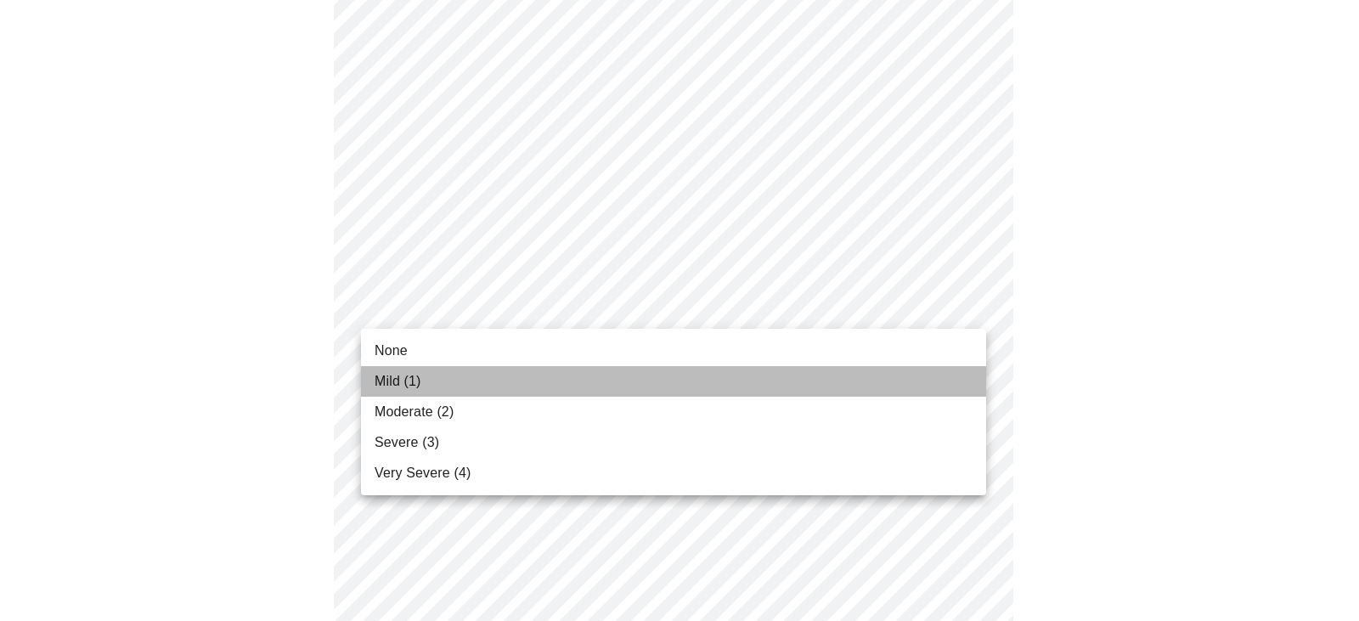
click at [408, 375] on span "Mild (1)" at bounding box center [398, 381] width 47 height 20
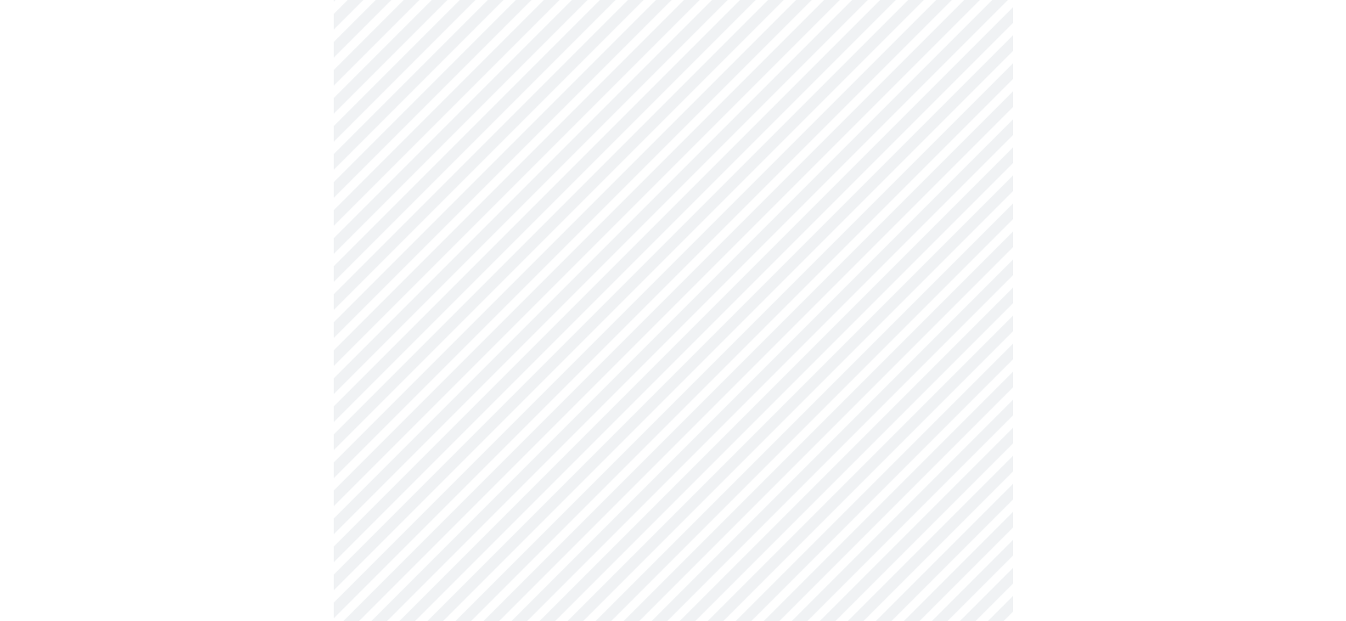
scroll to position [595, 0]
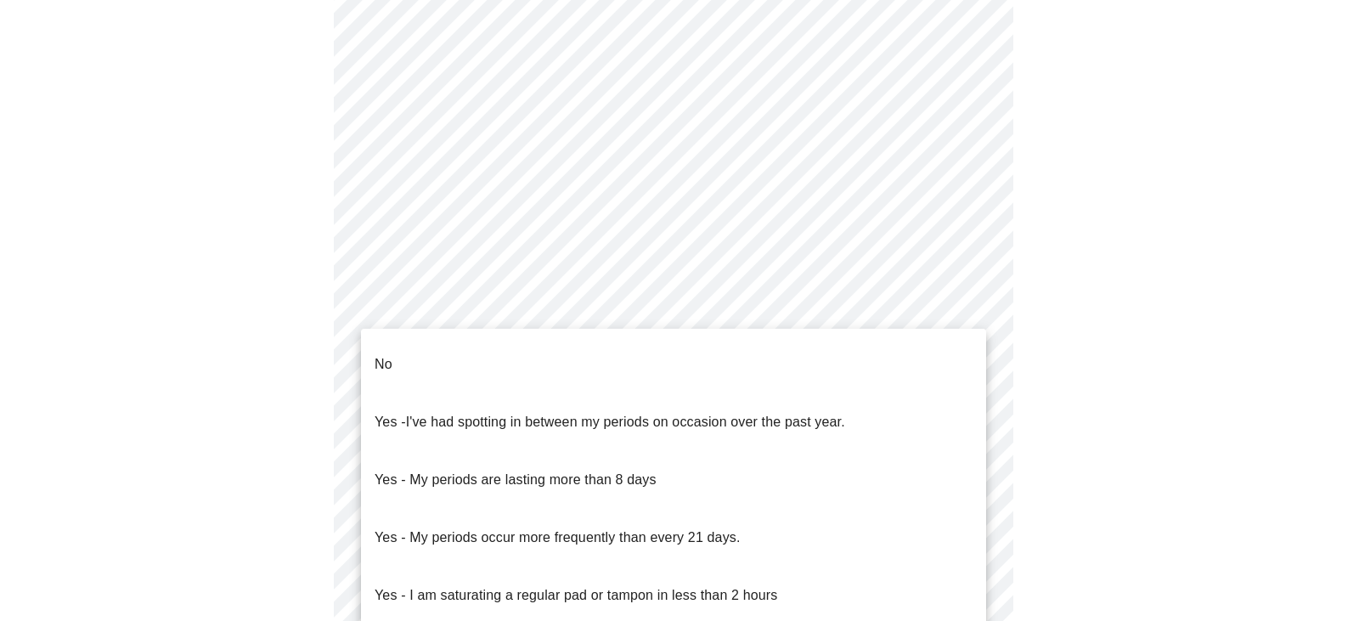
click at [595, 429] on body "MyMenopauseRx Appointments Messaging Labs Uploads Medications Community Refer a…" at bounding box center [679, 250] width 1345 height 1677
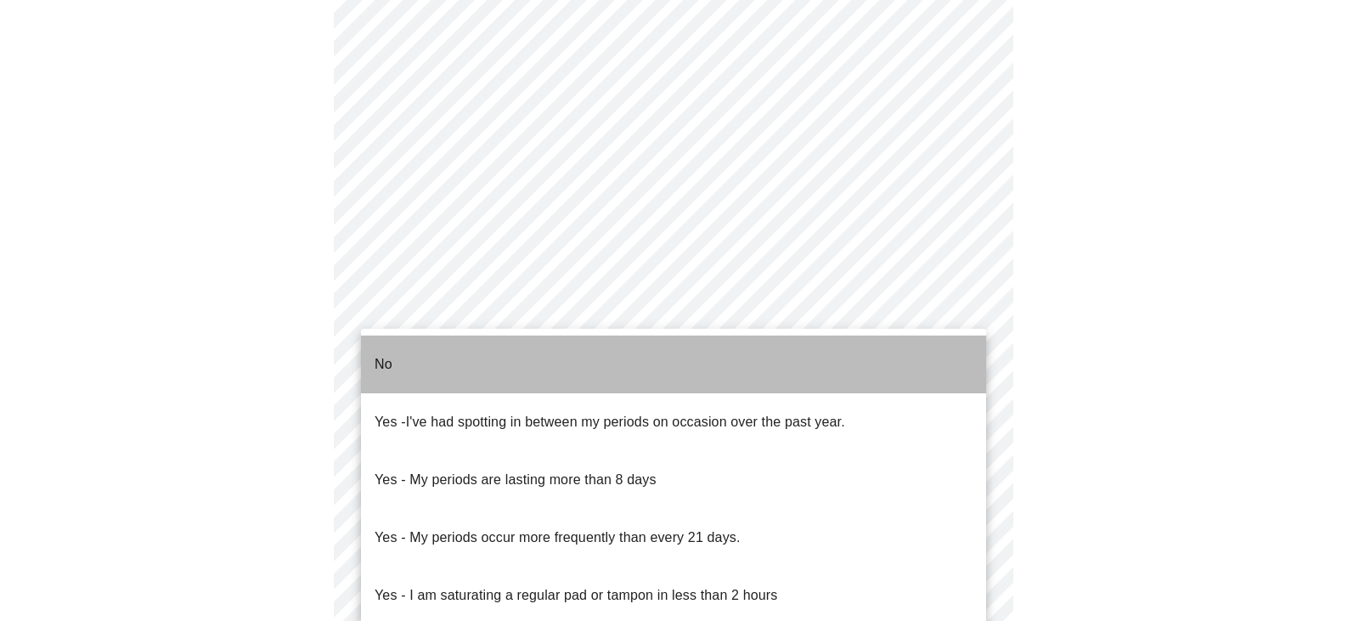
click at [398, 348] on li "No" at bounding box center [673, 365] width 625 height 58
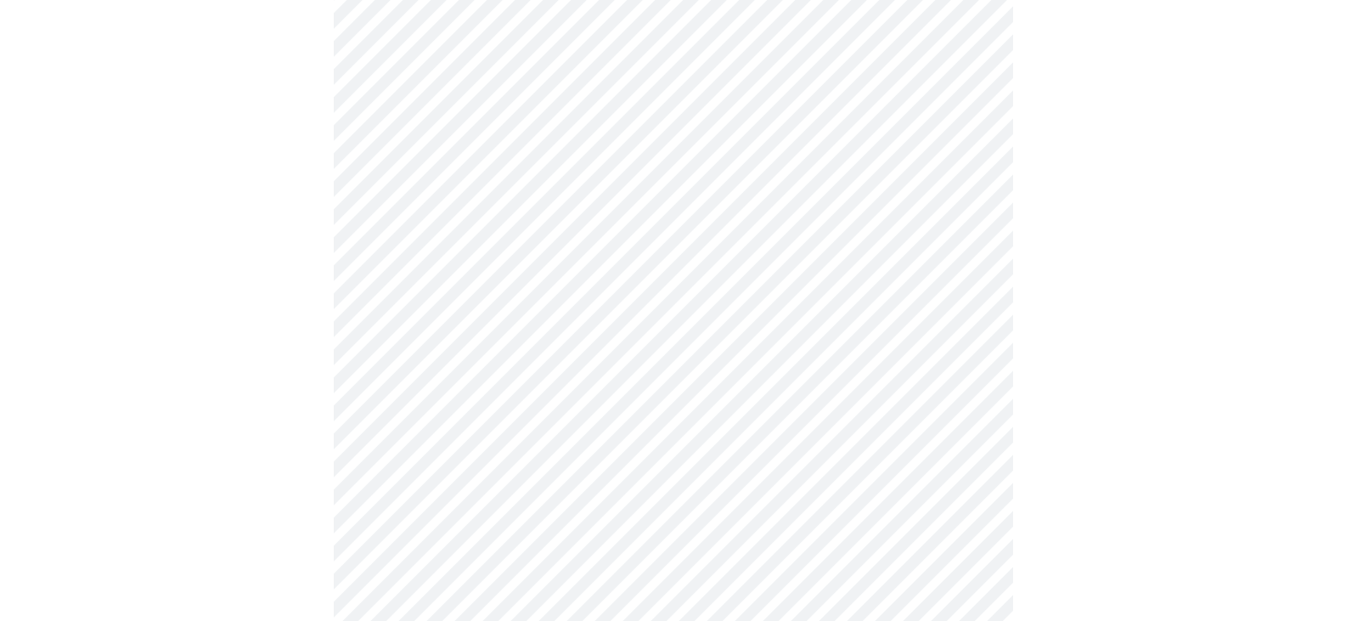
scroll to position [764, 0]
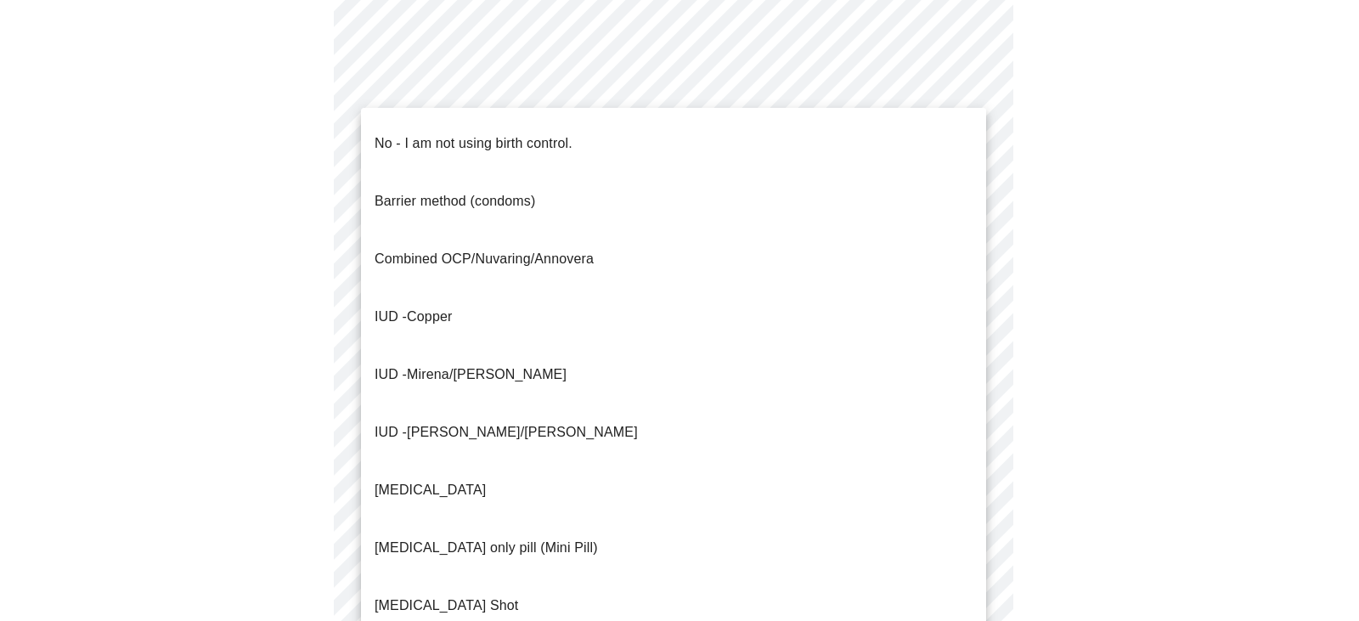
click at [511, 397] on body "MyMenopauseRx Appointments Messaging Labs Uploads Medications Community Refer a…" at bounding box center [679, 75] width 1345 height 1667
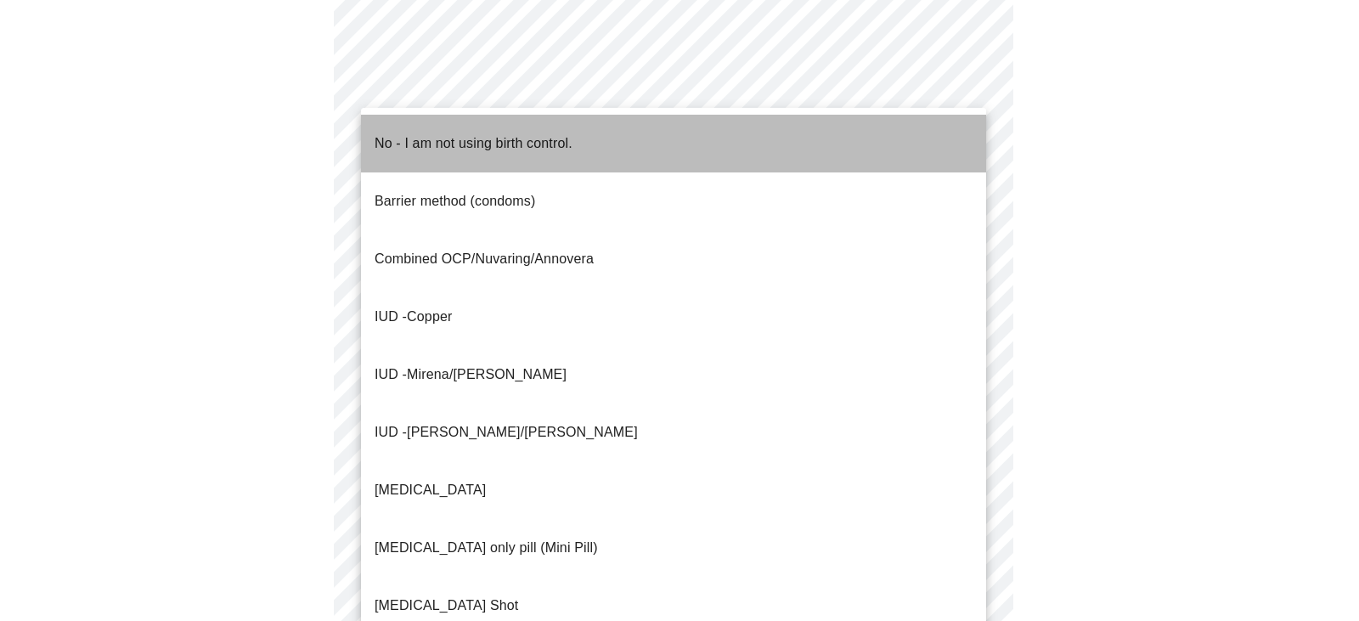
click at [451, 133] on p "No - I am not using birth control." at bounding box center [474, 143] width 198 height 20
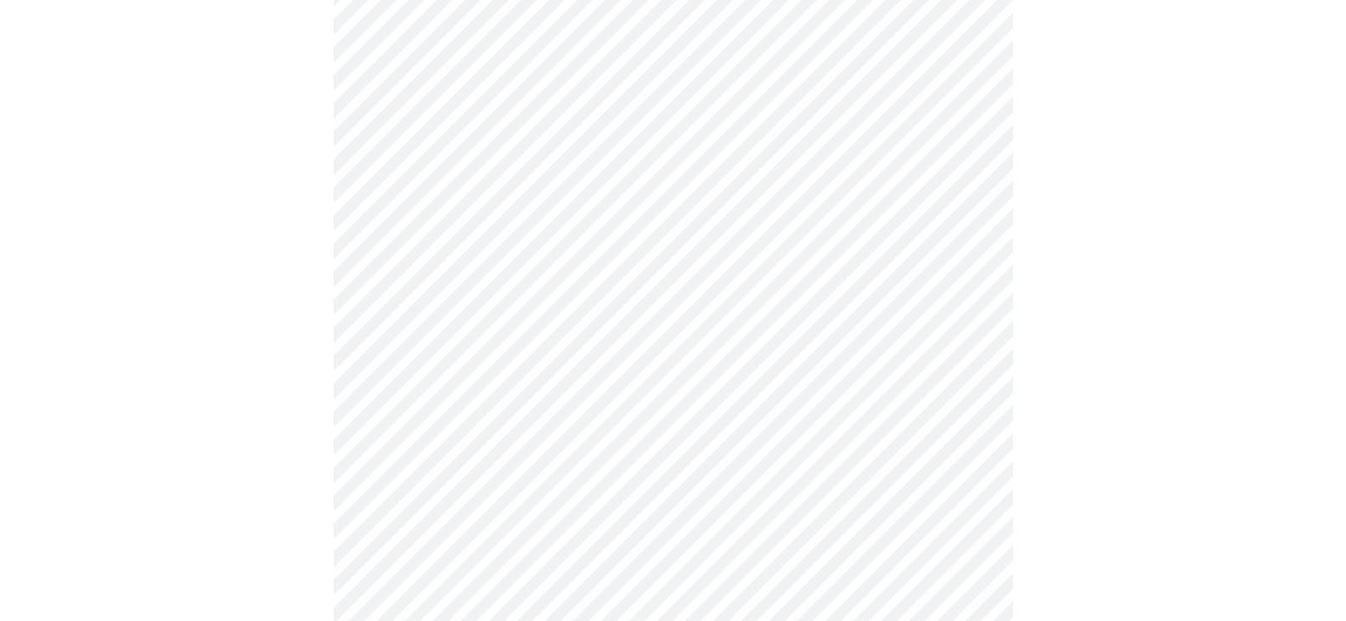
scroll to position [934, 0]
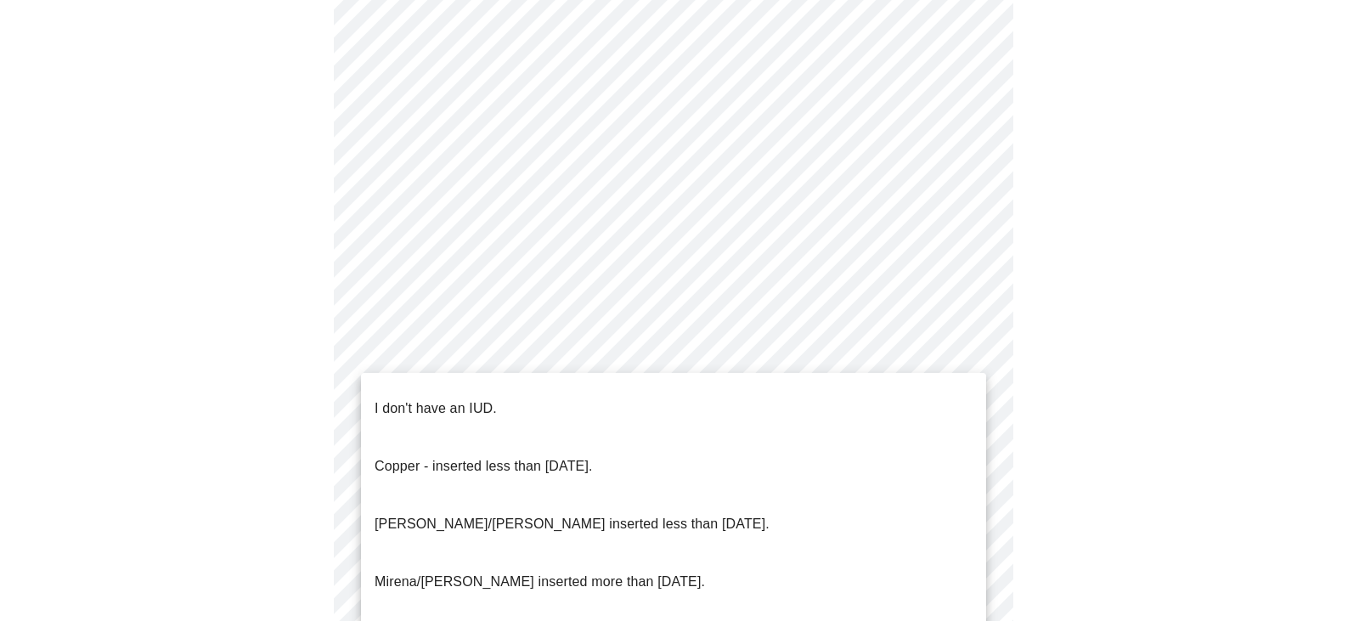
click at [472, 398] on p "I don't have an IUD." at bounding box center [436, 408] width 122 height 20
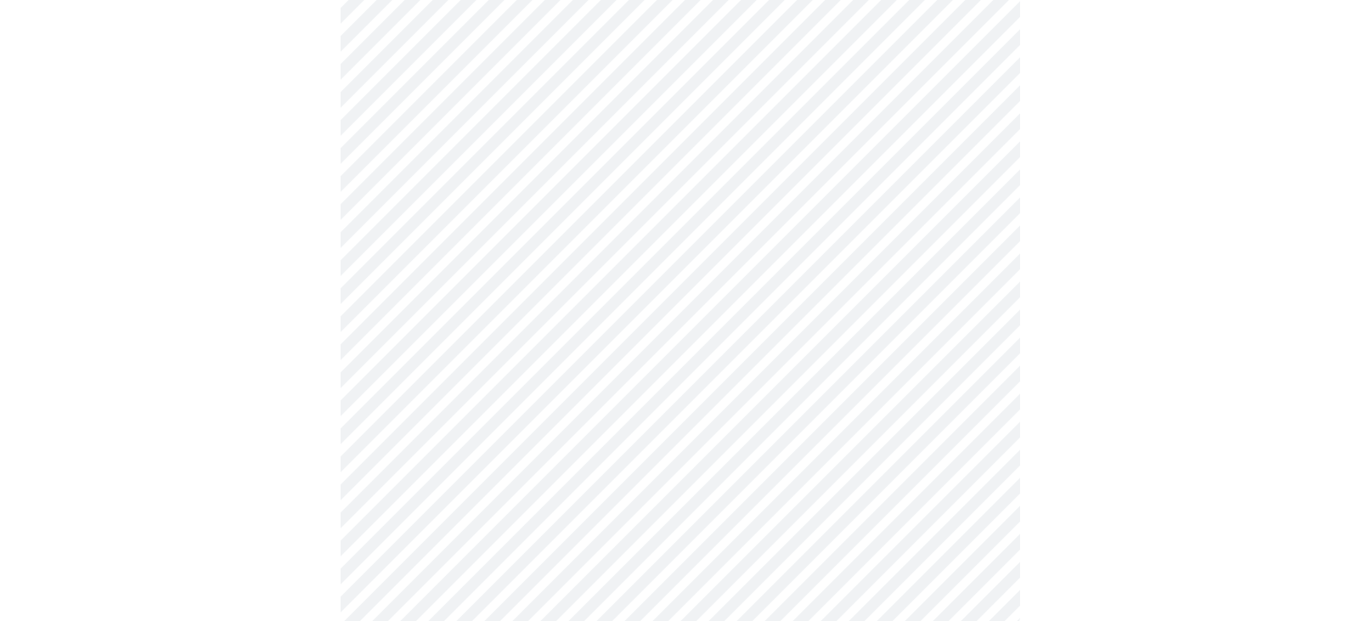
scroll to position [1025, 0]
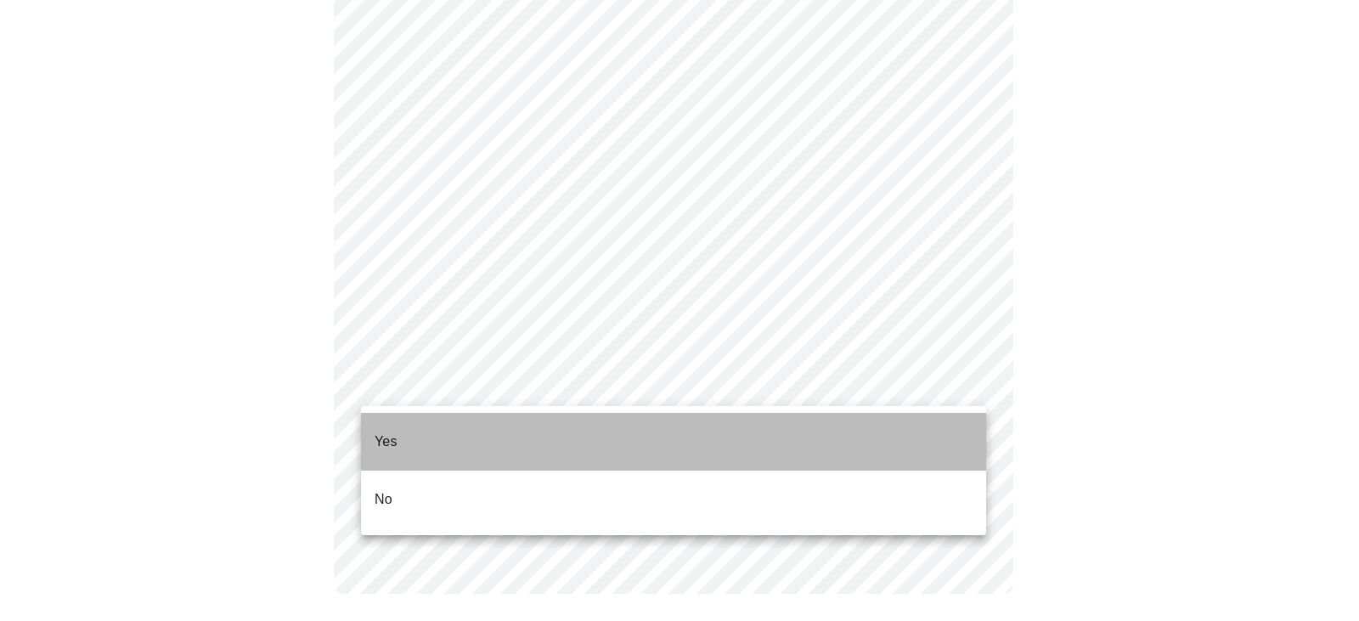
click at [443, 432] on li "Yes" at bounding box center [673, 442] width 625 height 58
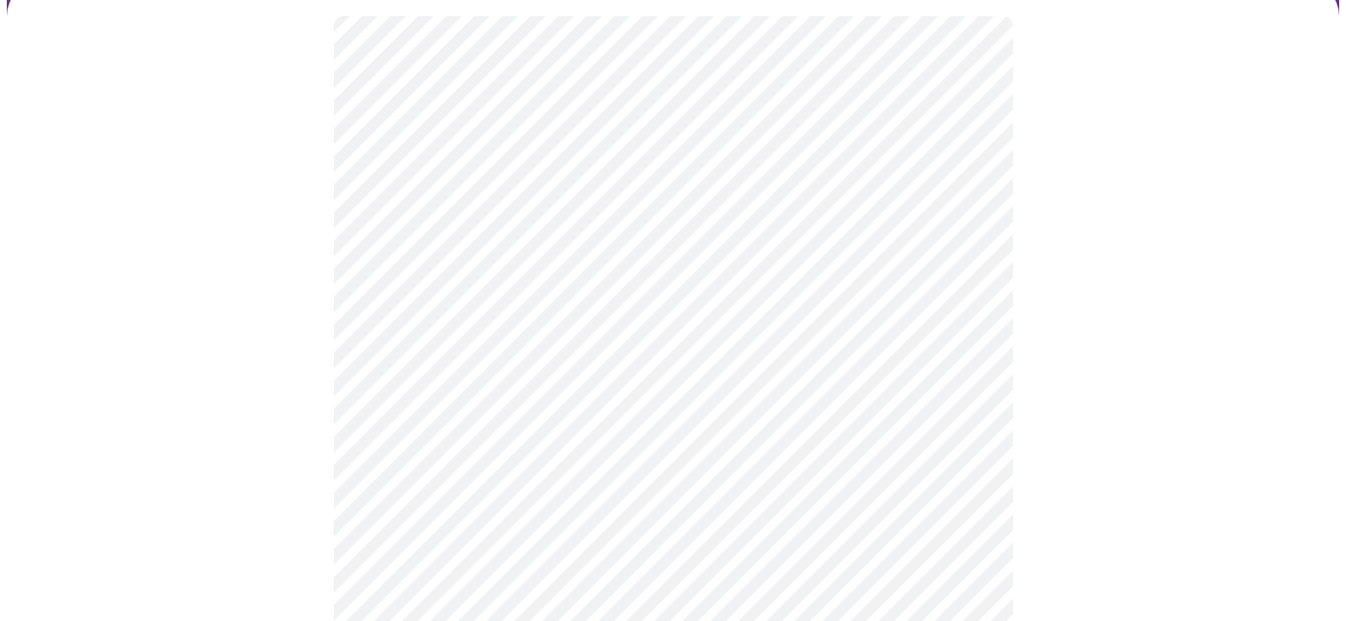
scroll to position [170, 0]
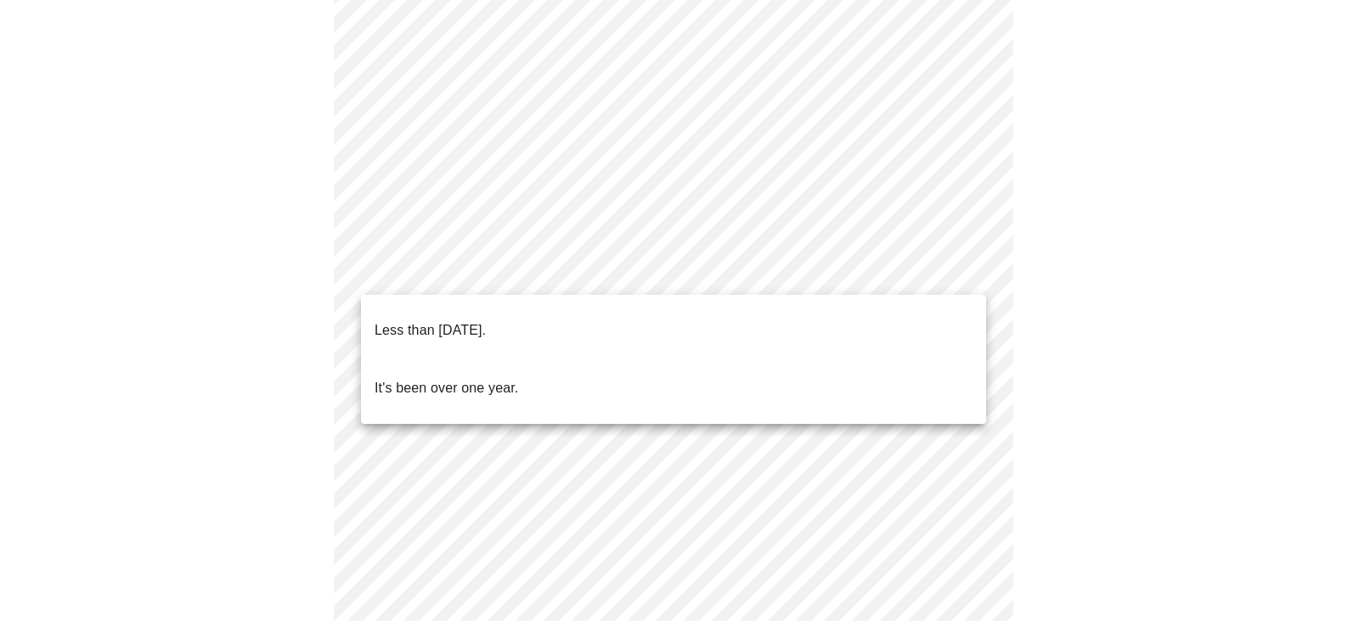
click at [435, 273] on body "MyMenopauseRx Appointments Messaging Labs Uploads Medications Community Refer a…" at bounding box center [679, 470] width 1345 height 1266
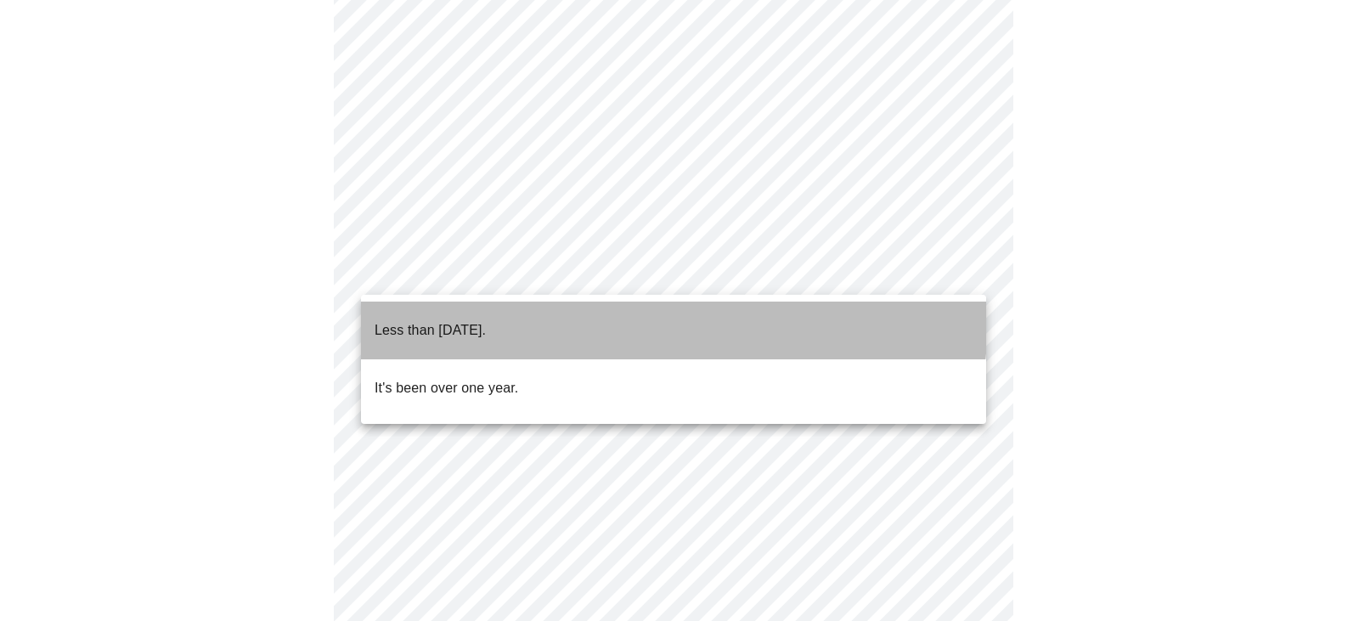
click at [458, 320] on p "Less than one year ago." at bounding box center [430, 330] width 111 height 20
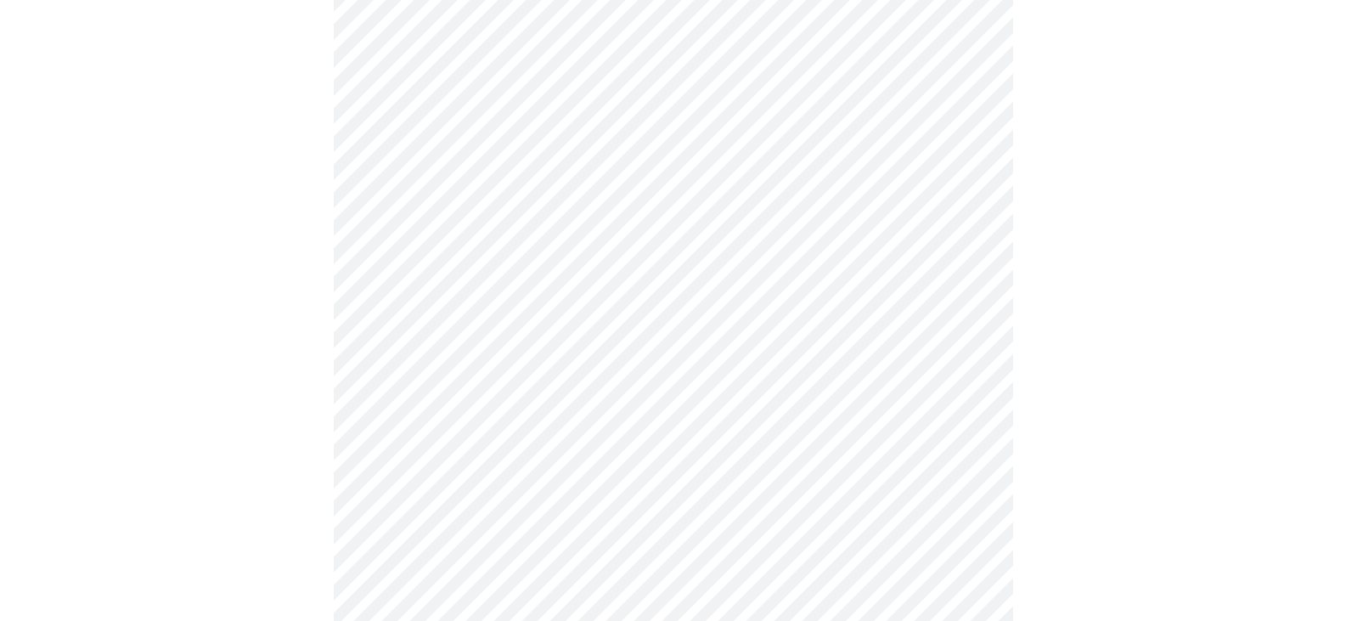
scroll to position [340, 0]
click at [482, 255] on body "MyMenopauseRx Appointments Messaging Labs Uploads Medications Community Refer a…" at bounding box center [679, 294] width 1345 height 1255
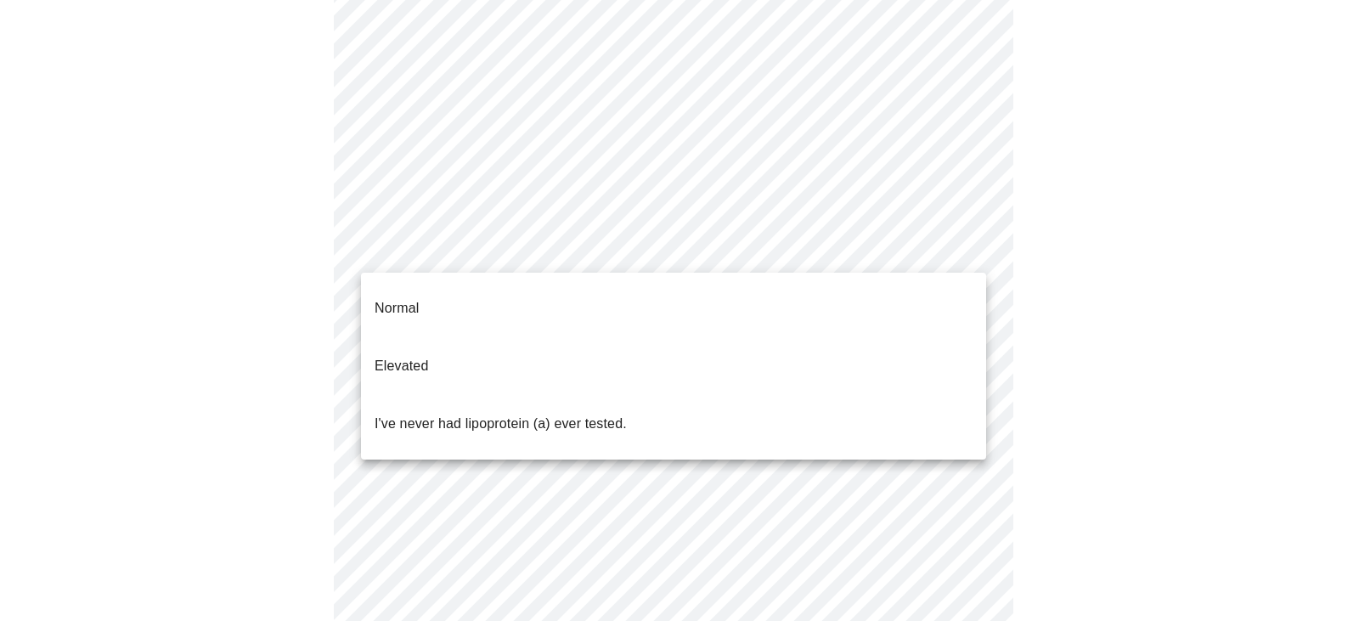
click at [387, 298] on p "Normal" at bounding box center [397, 308] width 44 height 20
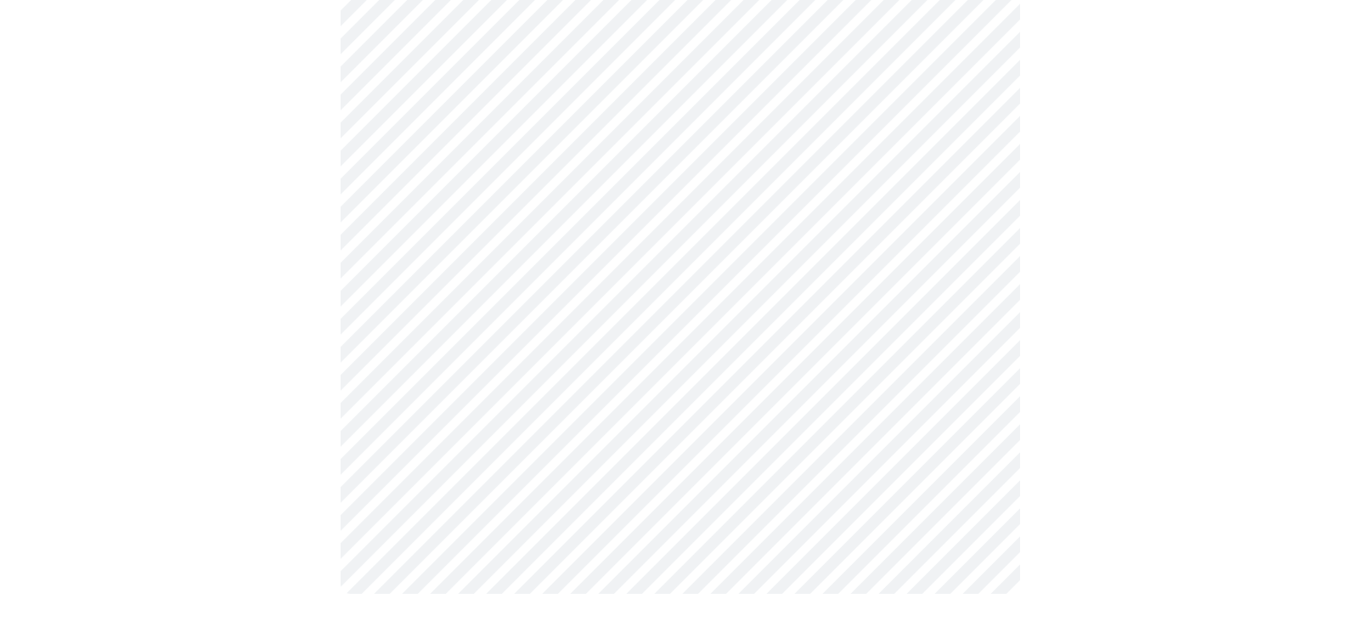
scroll to position [0, 0]
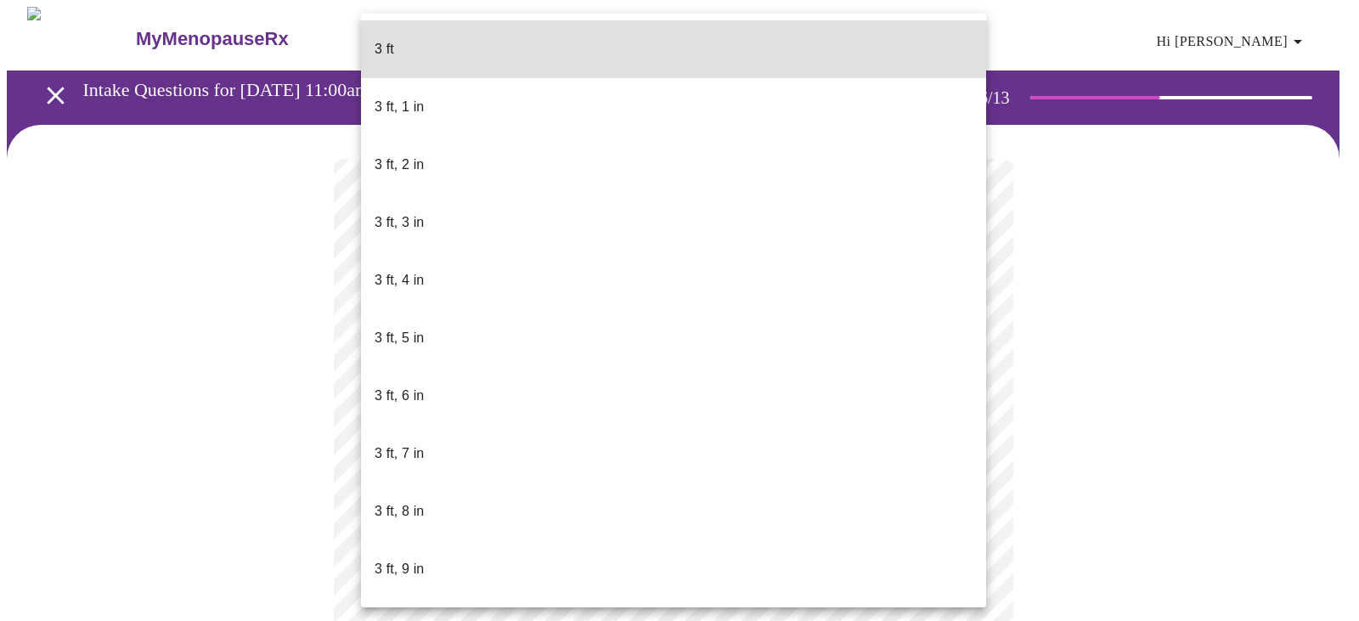
click at [390, 487] on body "MyMenopauseRx Appointments Messaging Labs Uploads Medications Community Refer a…" at bounding box center [679, 448] width 1345 height 883
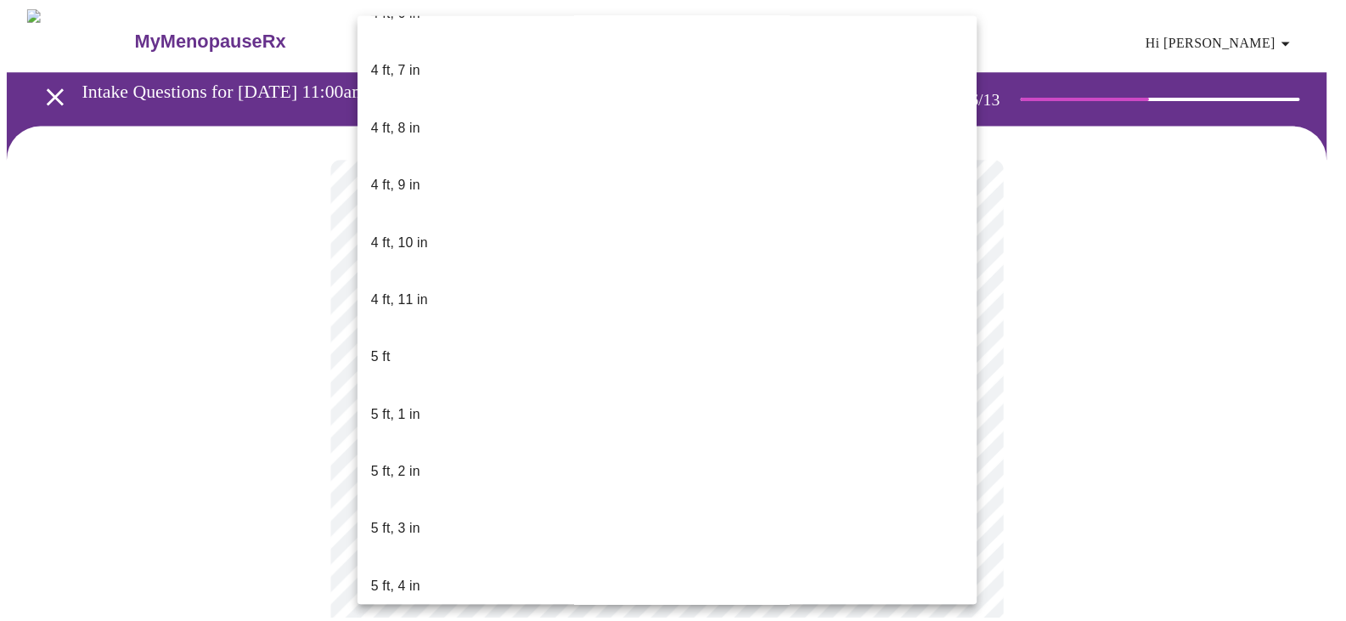
scroll to position [1104, 0]
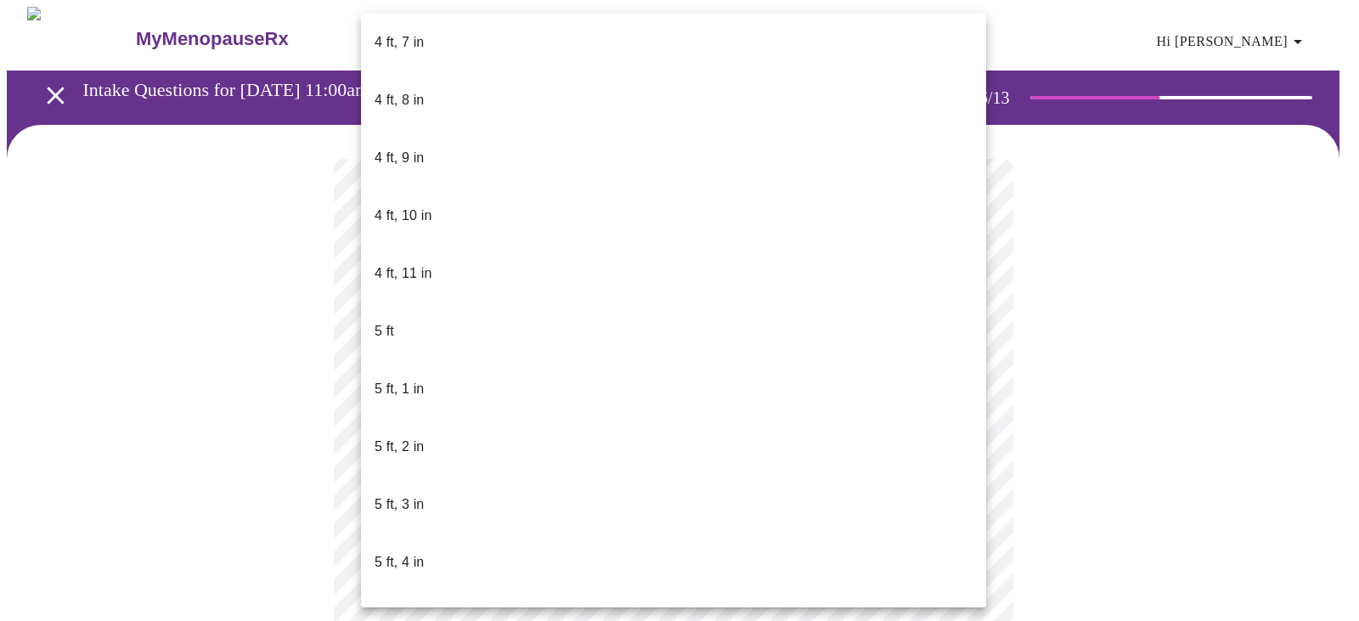
click at [397, 552] on p "5 ft, 4 in" at bounding box center [399, 562] width 49 height 20
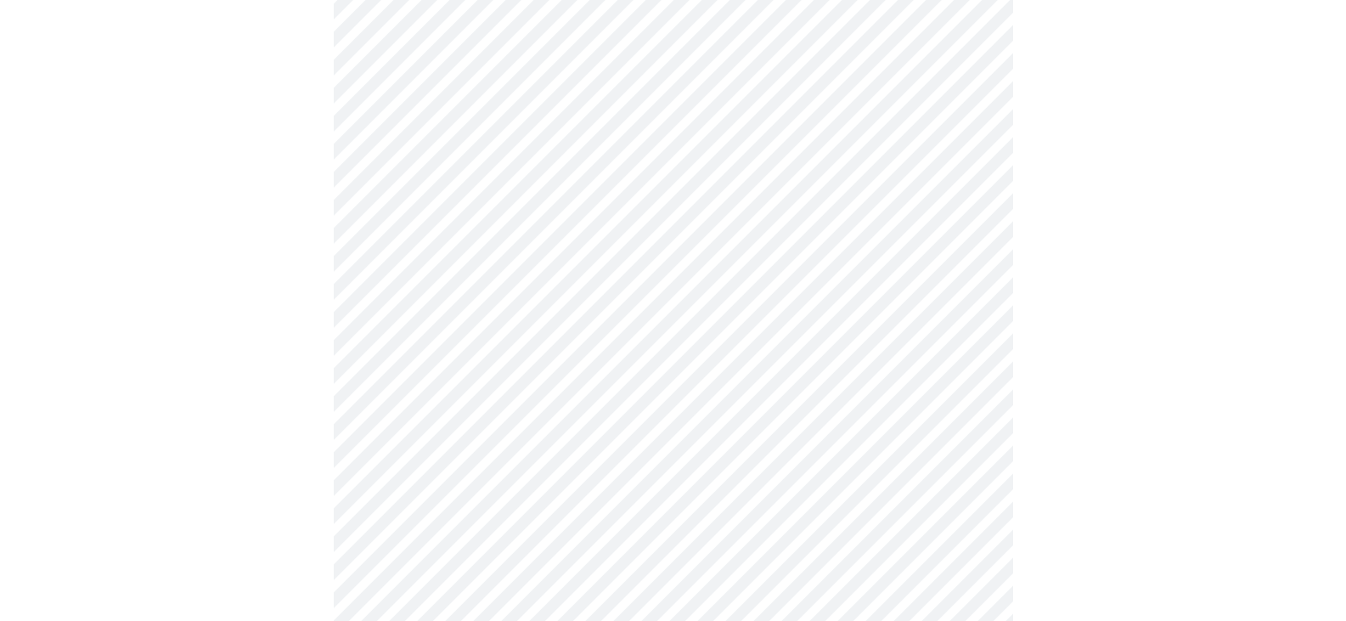
scroll to position [4502, 0]
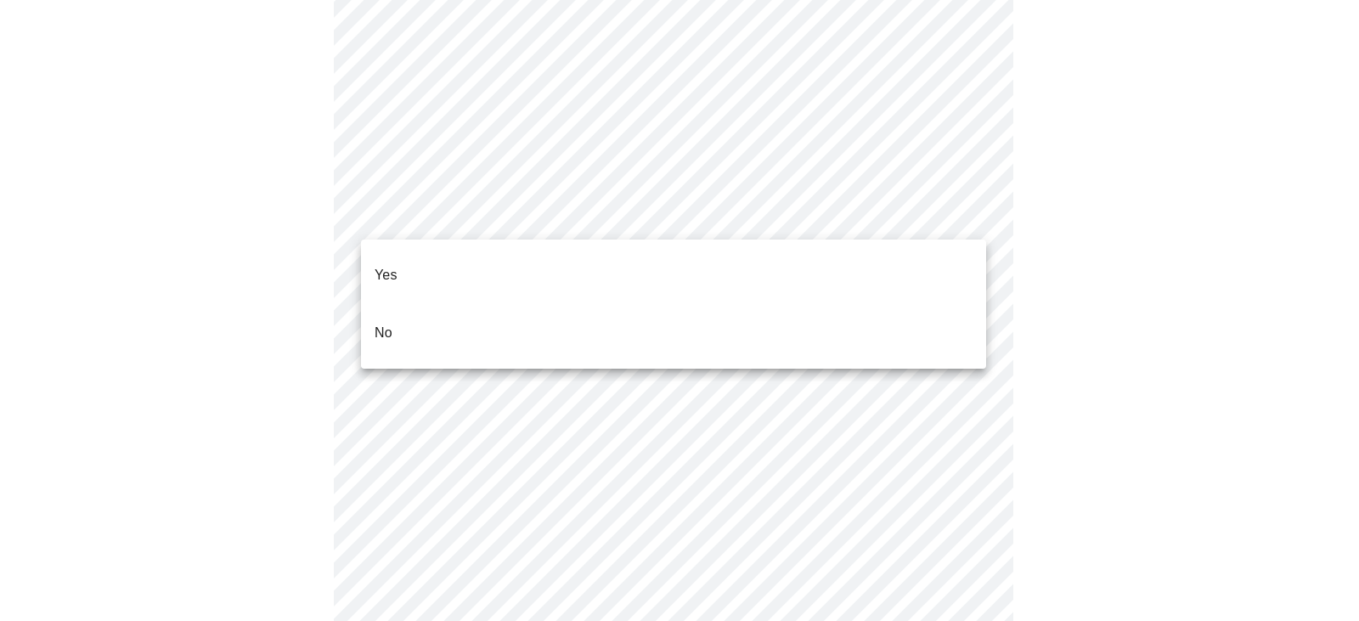
click at [500, 262] on li "Yes" at bounding box center [673, 275] width 625 height 58
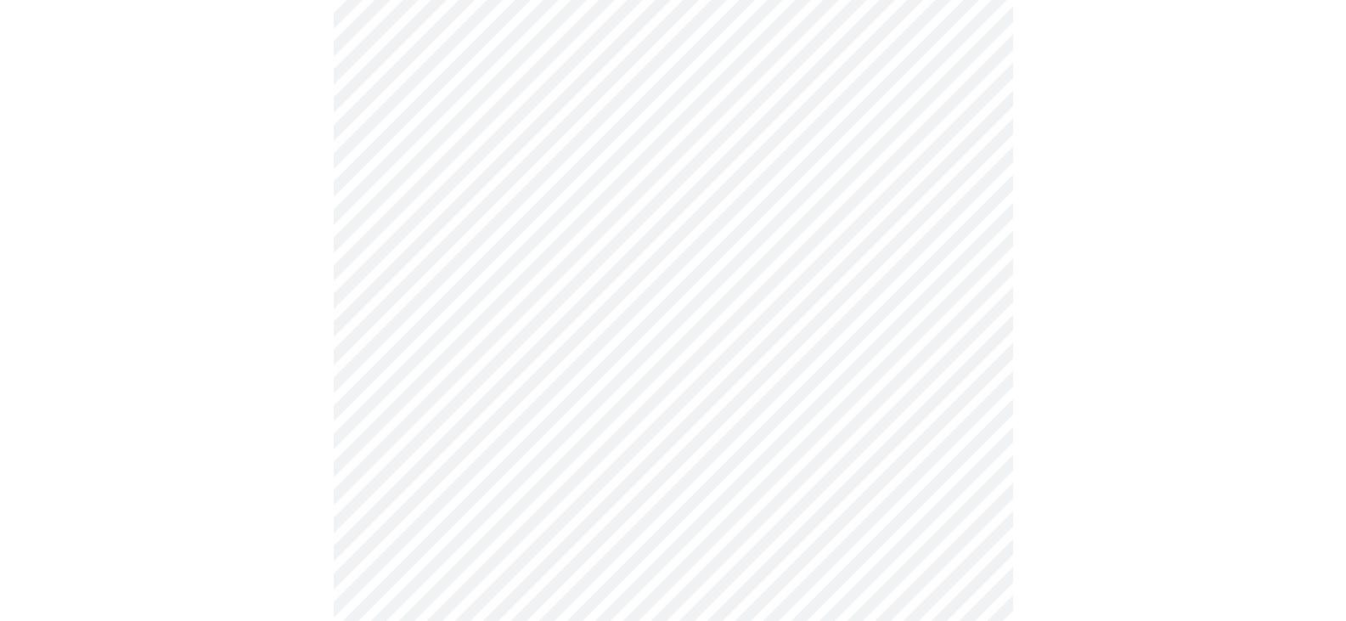
scroll to position [680, 0]
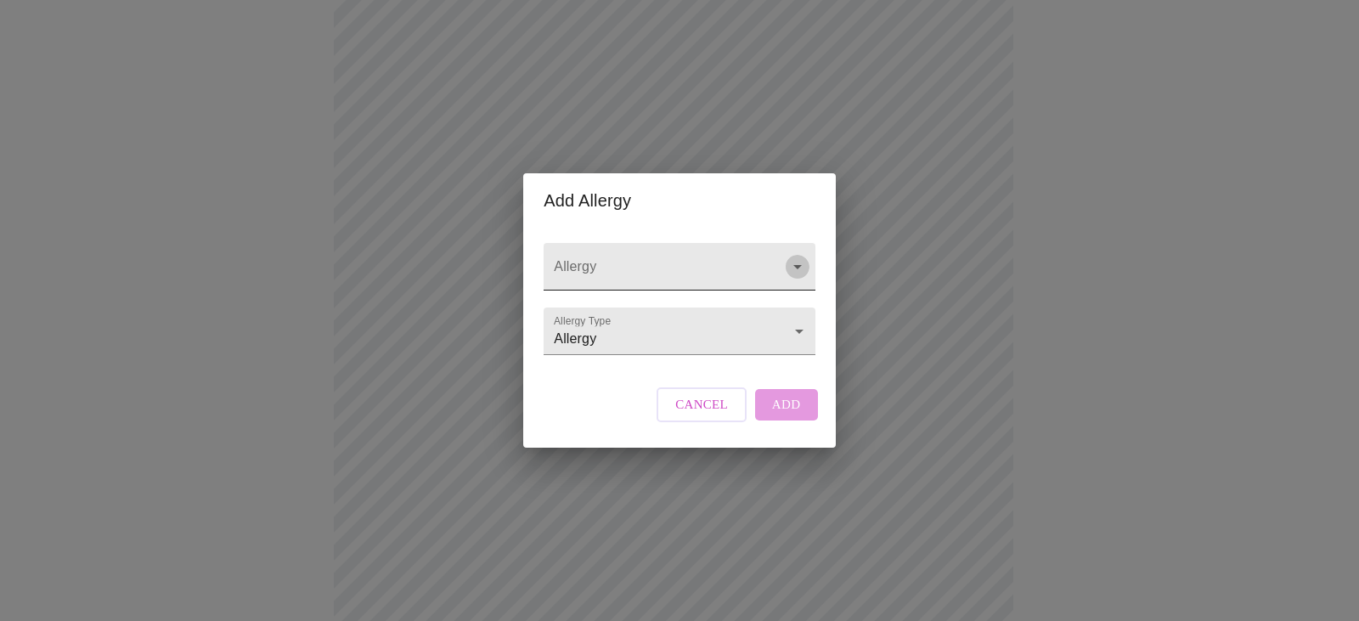
click at [790, 257] on icon "Open" at bounding box center [797, 267] width 20 height 20
click at [701, 415] on span "Cancel" at bounding box center [701, 404] width 53 height 22
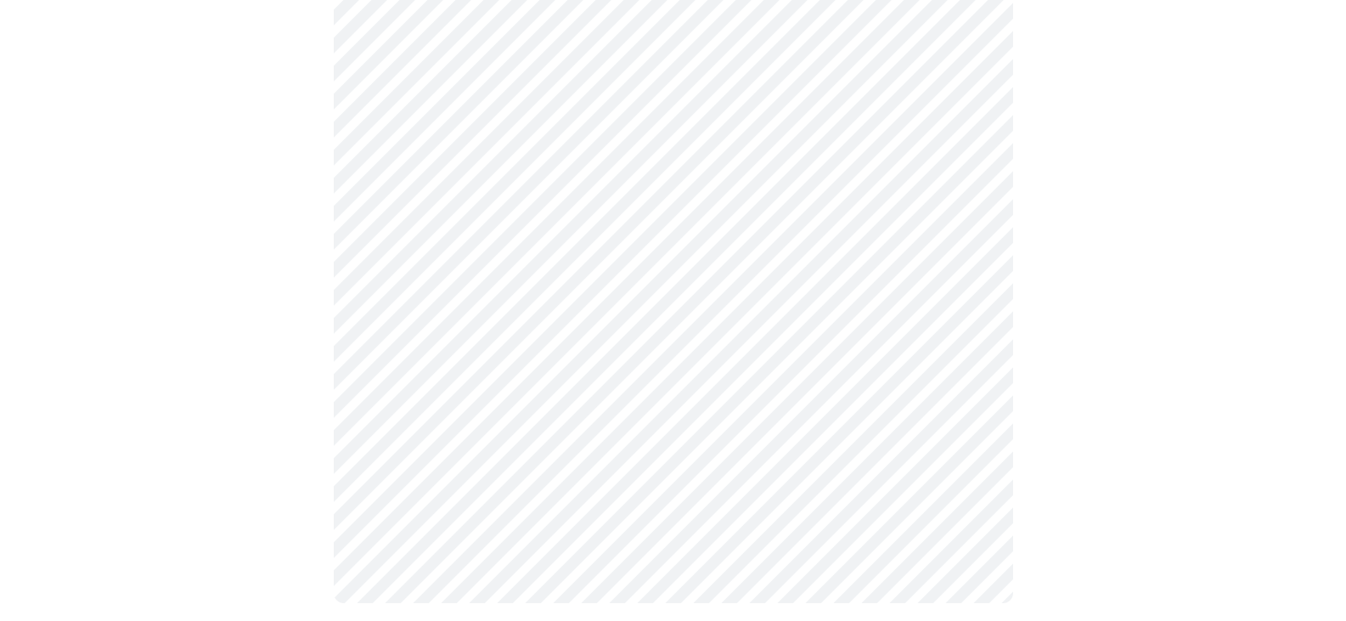
scroll to position [944, 0]
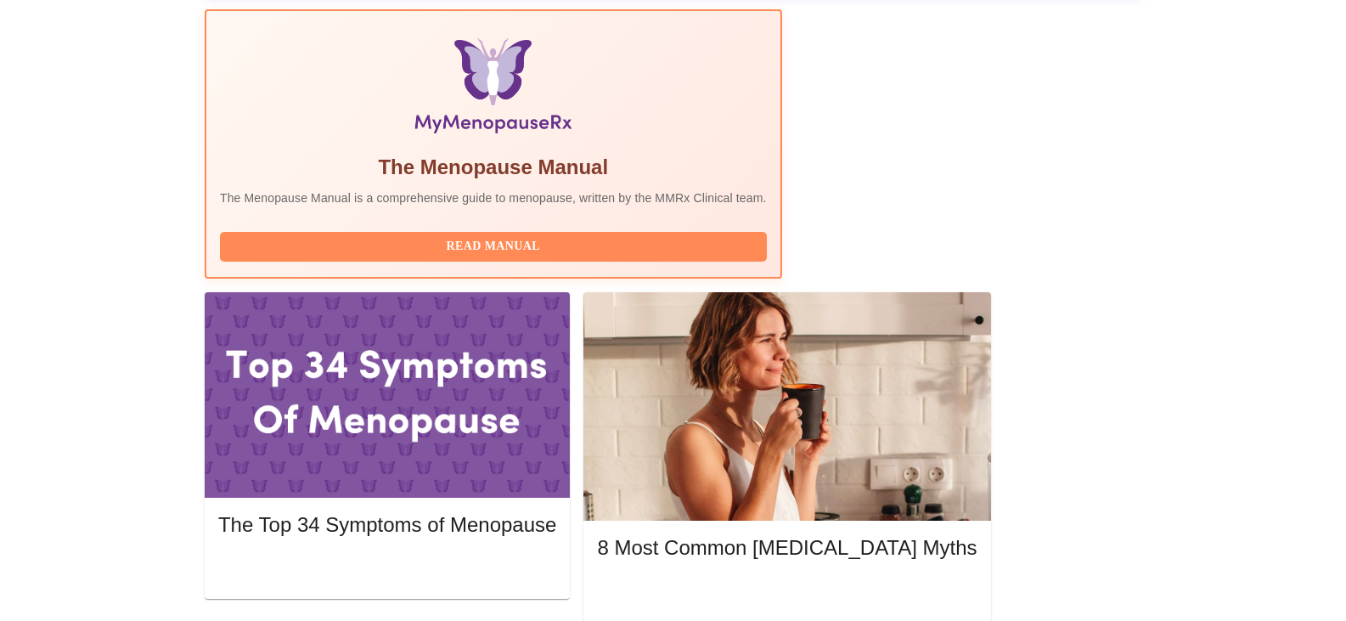
scroll to position [595, 0]
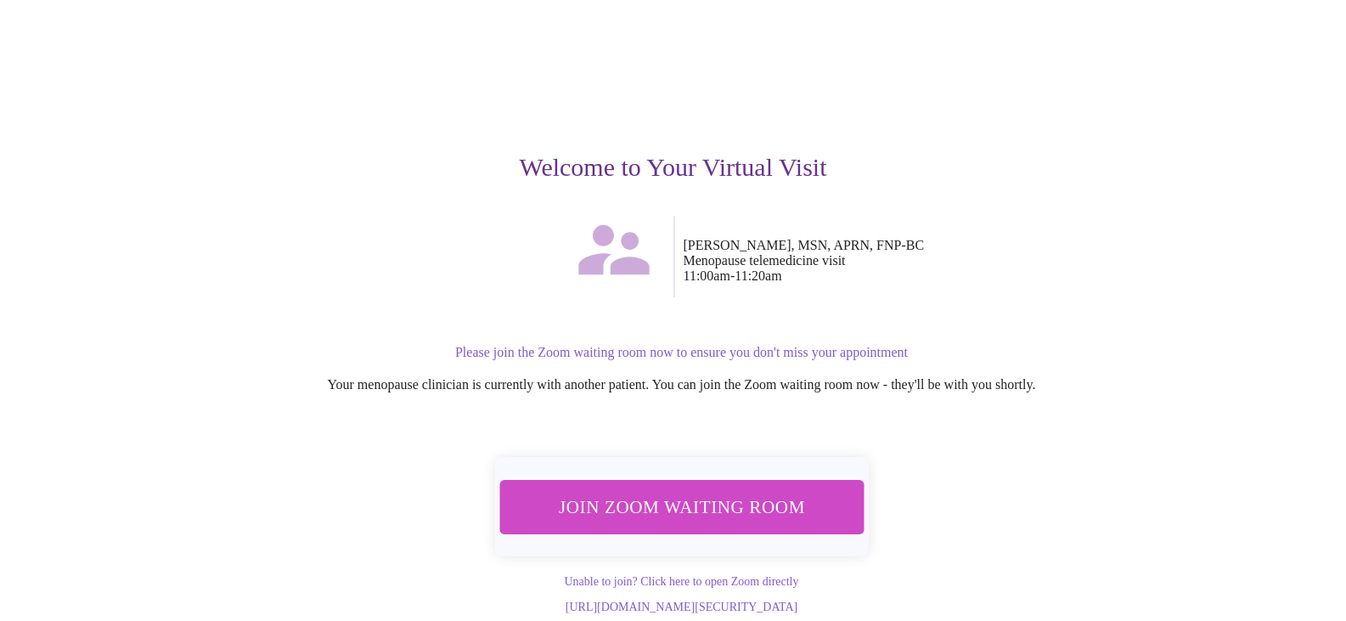
scroll to position [88, 0]
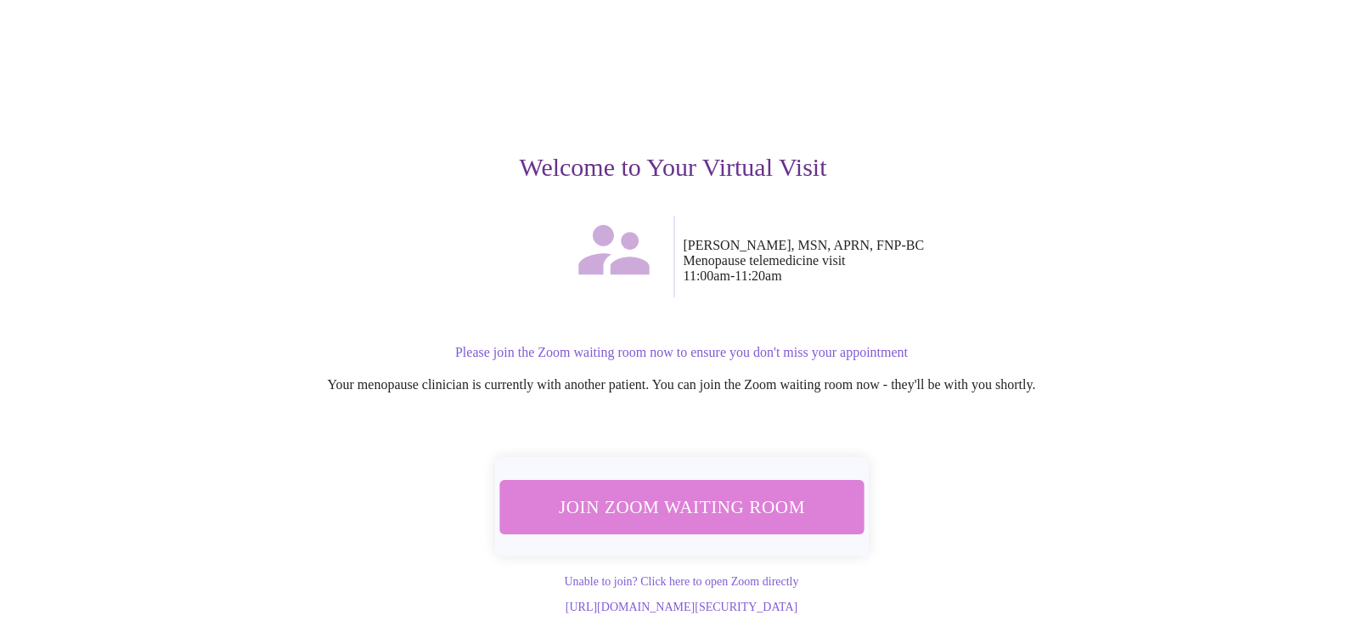
click at [759, 491] on span "Join Zoom Waiting Room" at bounding box center [681, 506] width 319 height 31
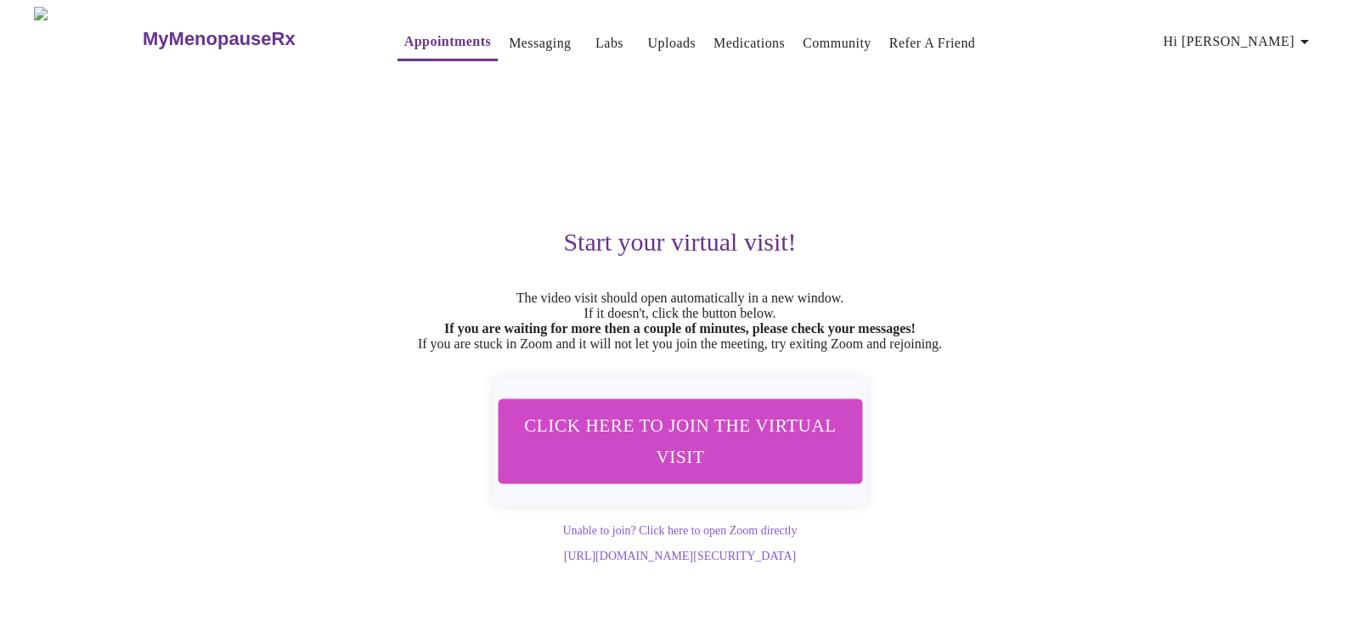
scroll to position [0, 0]
